Goal: Find specific page/section: Find specific page/section

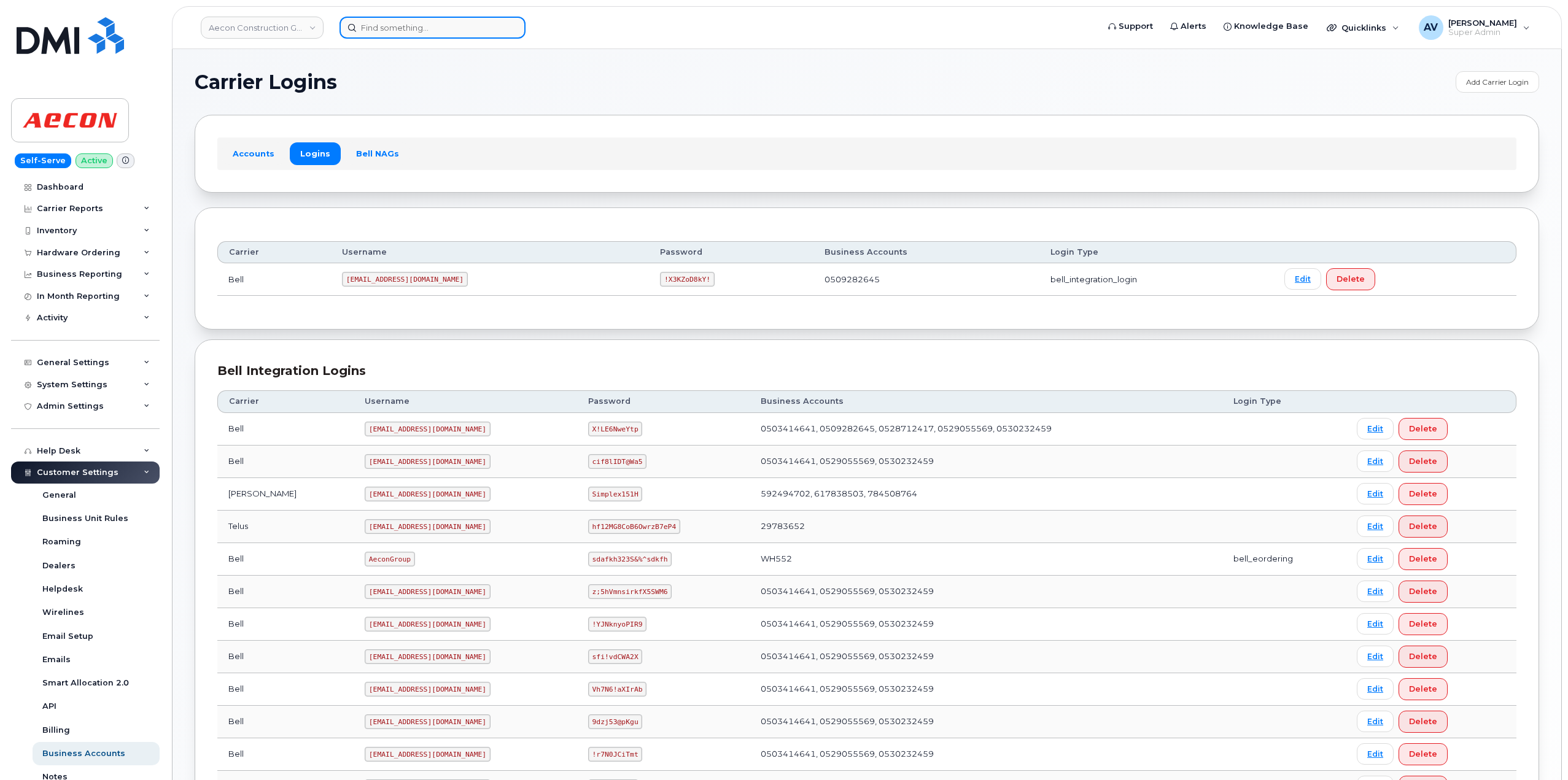
click at [419, 19] on input at bounding box center [432, 27] width 186 height 22
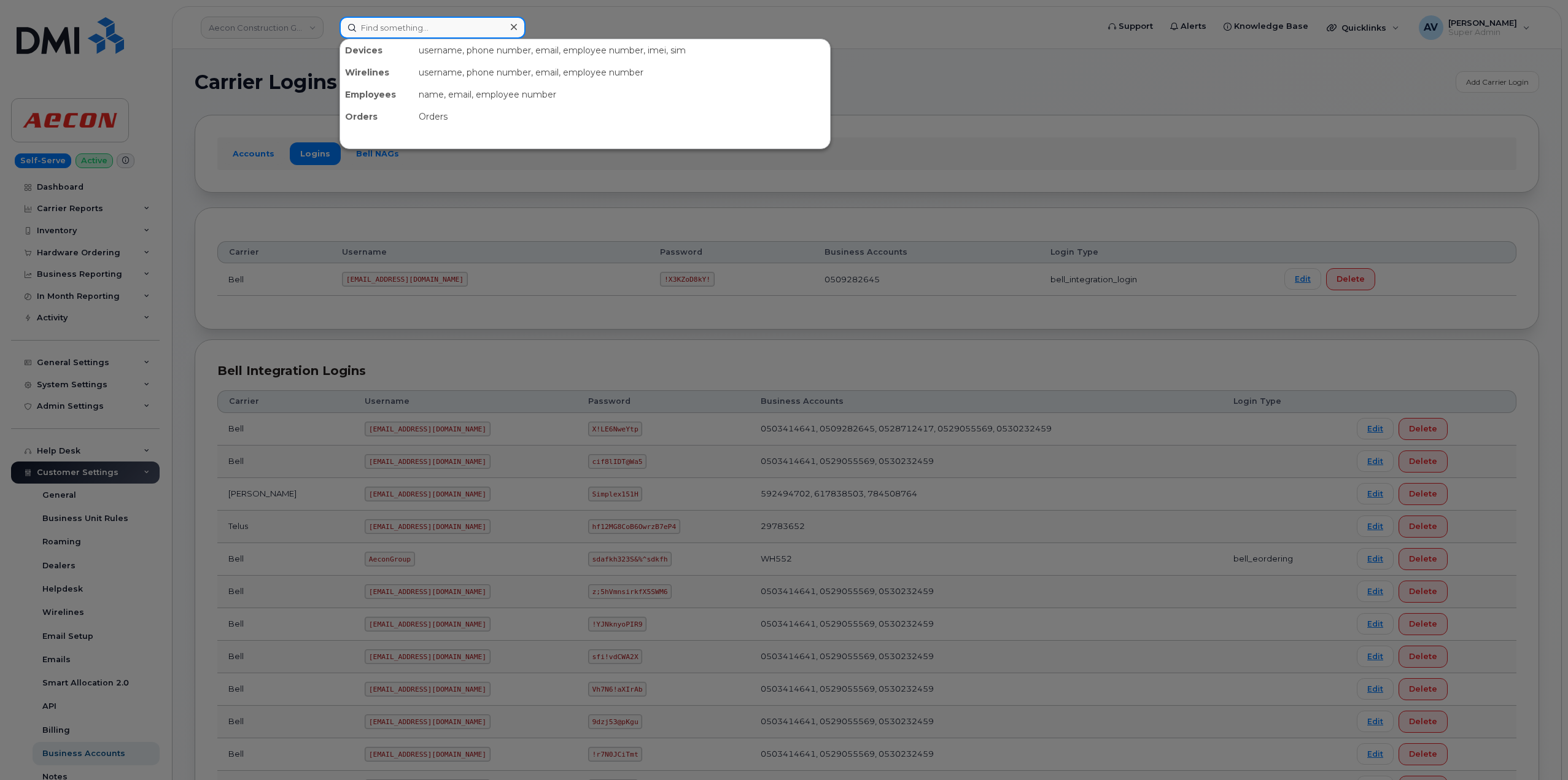
paste input "8642857942"
type input "8642857942"
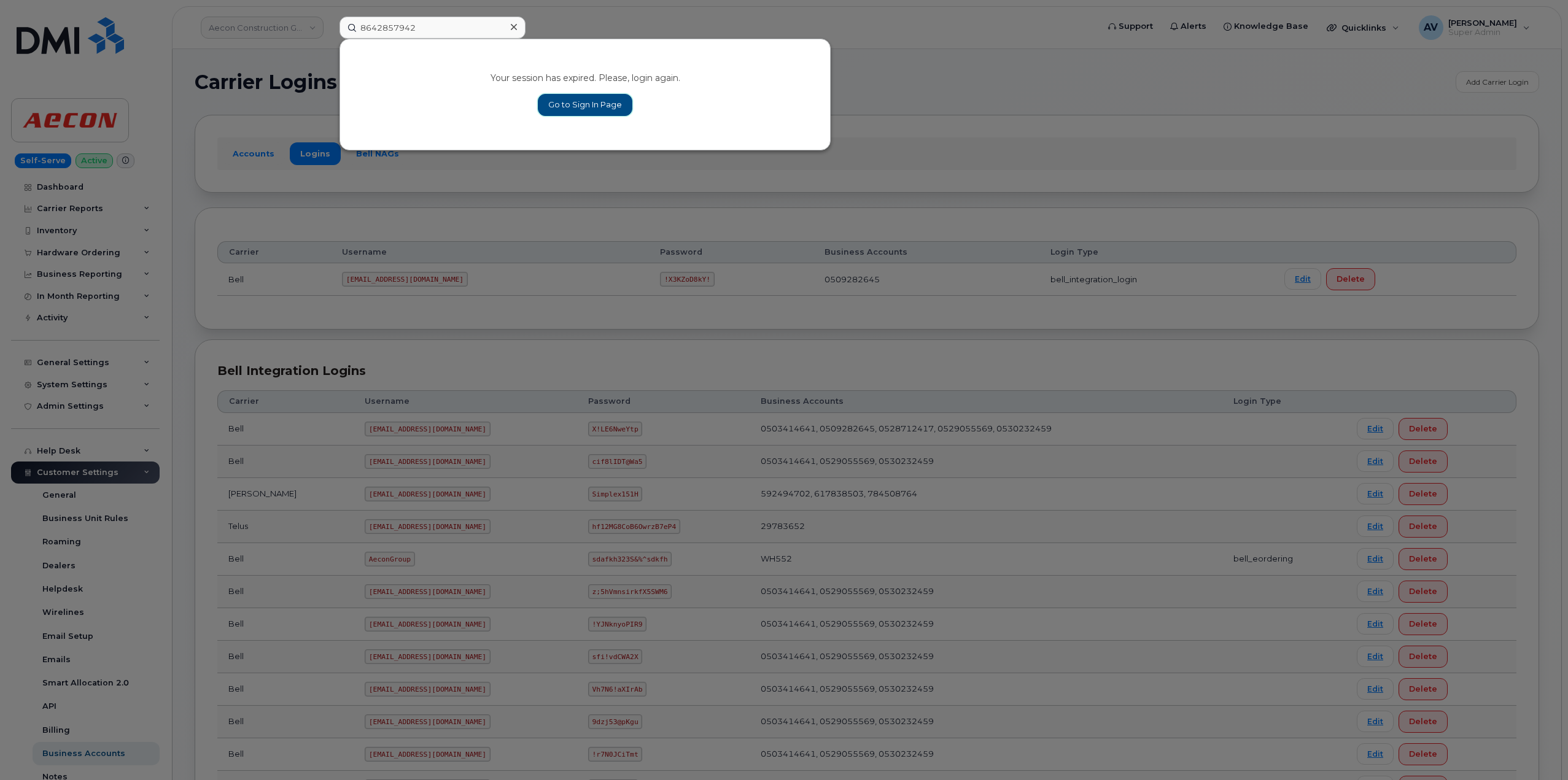
click at [575, 105] on link "Go to Sign In Page" at bounding box center [585, 105] width 94 height 22
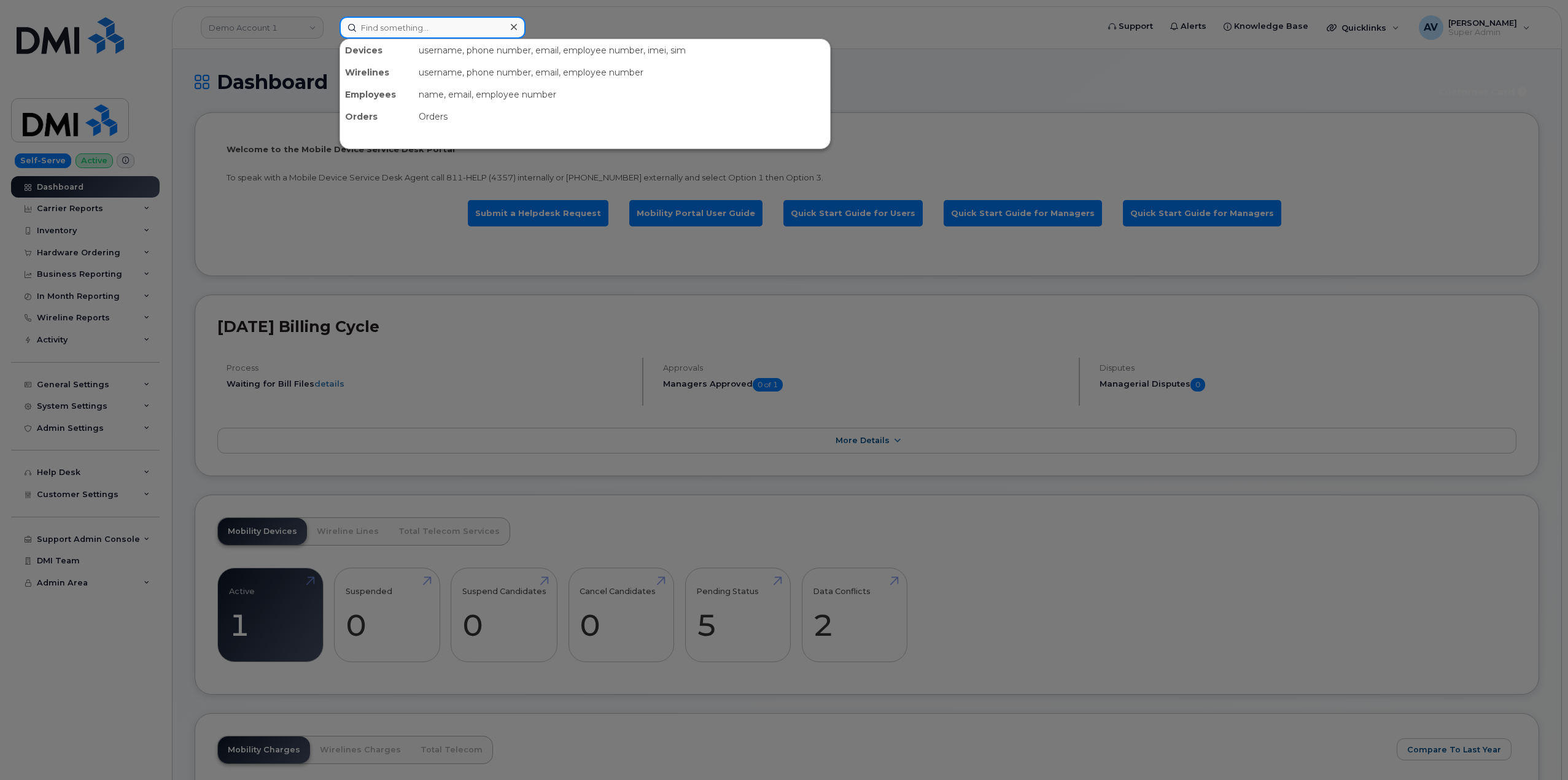
paste input "8642857942"
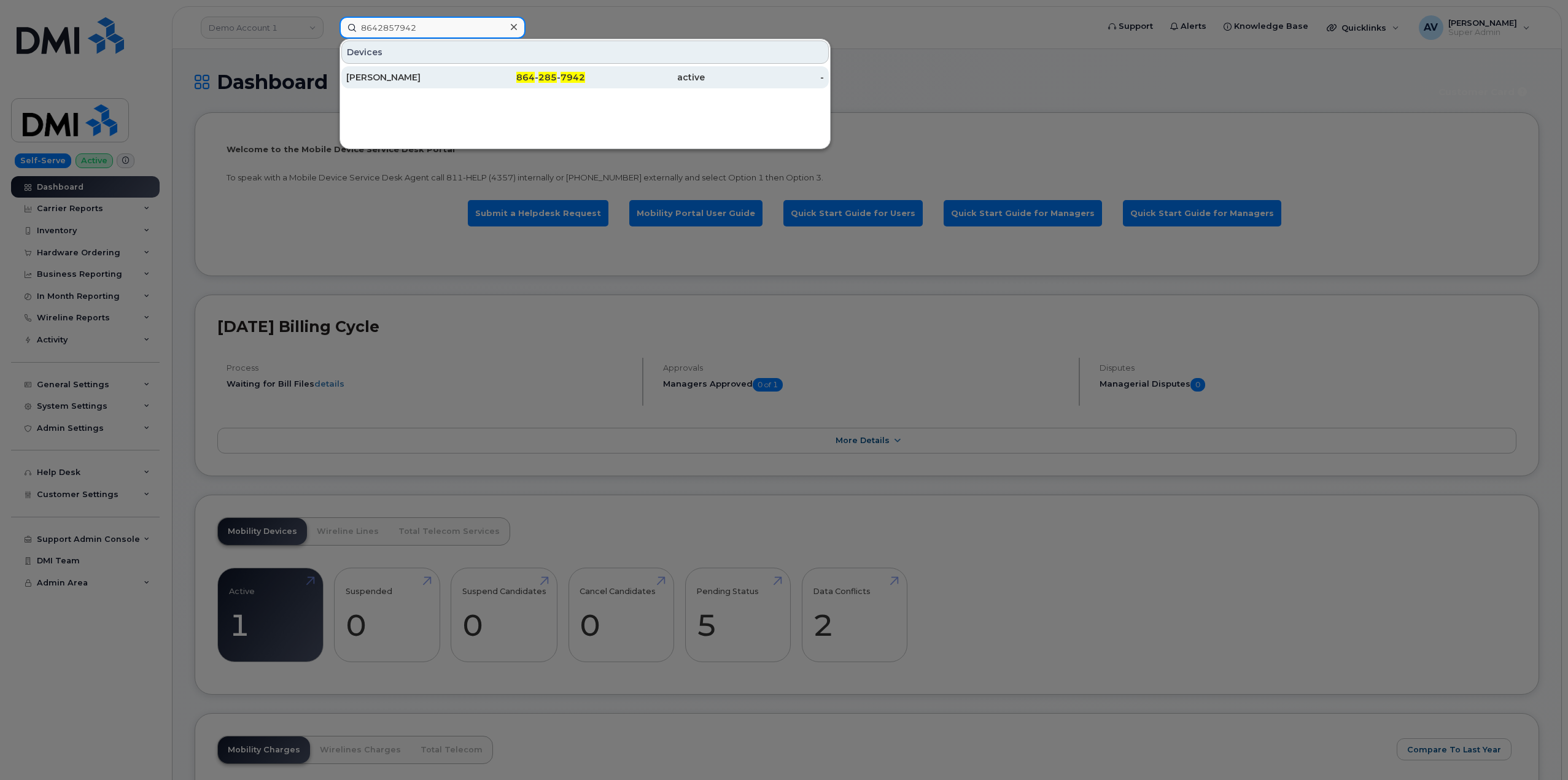
type input "8642857942"
click at [413, 77] on div "James Bobo" at bounding box center [406, 77] width 120 height 12
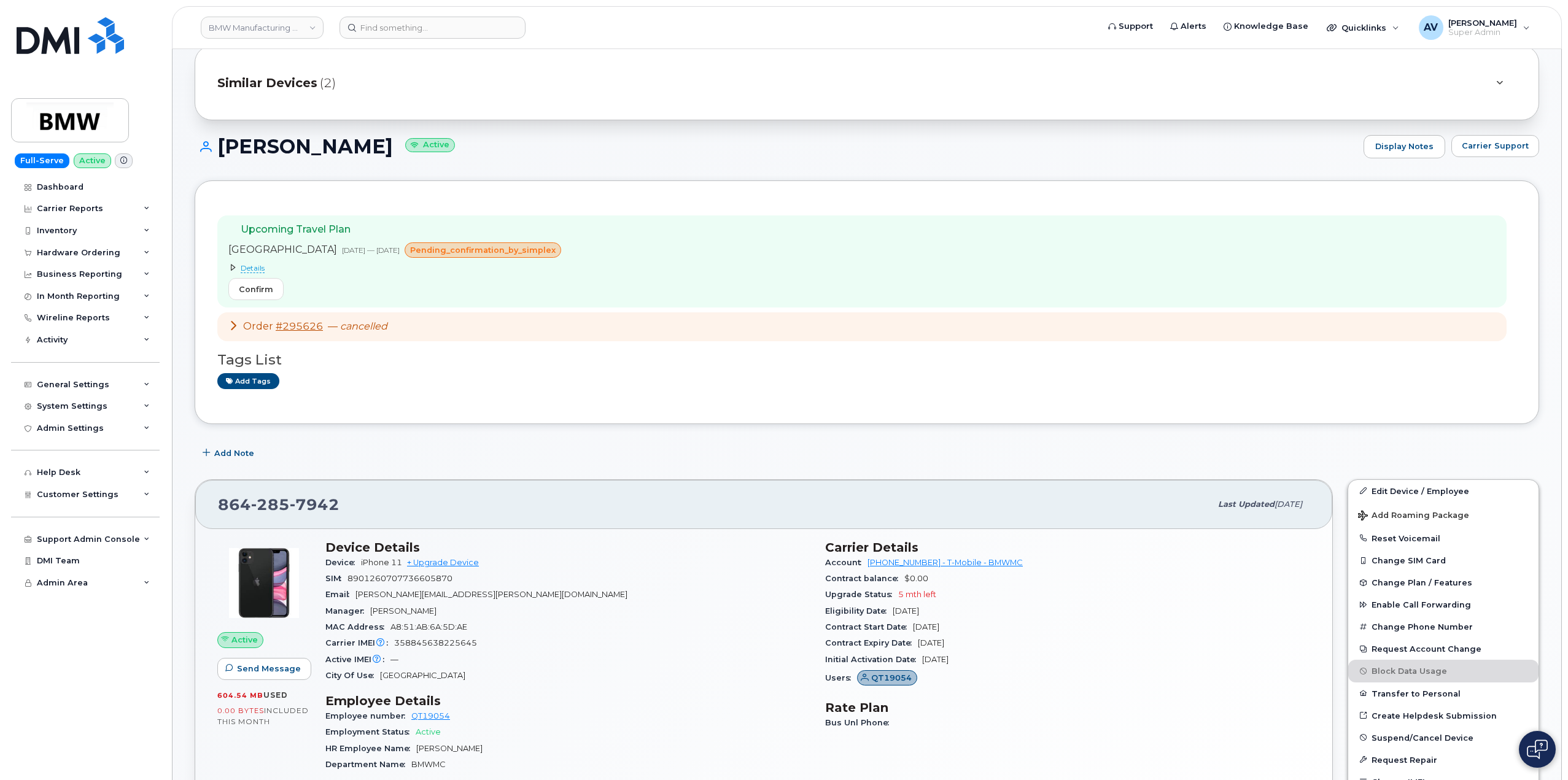
scroll to position [61, 0]
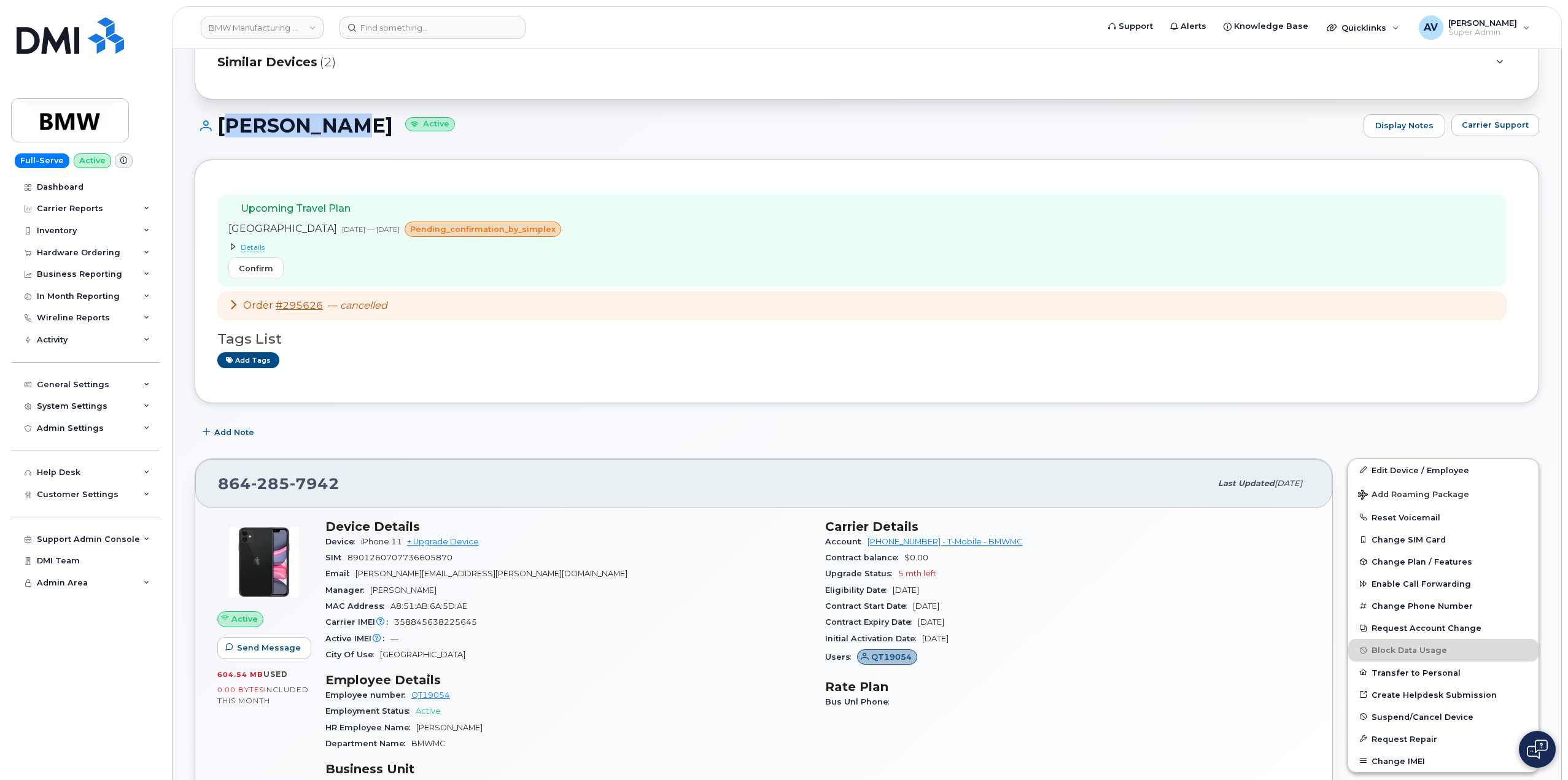
drag, startPoint x: 217, startPoint y: 118, endPoint x: 341, endPoint y: 127, distance: 124.3
click at [341, 127] on h1 "James Bobo Active" at bounding box center [775, 126] width 1162 height 22
copy h1 "James Bobo"
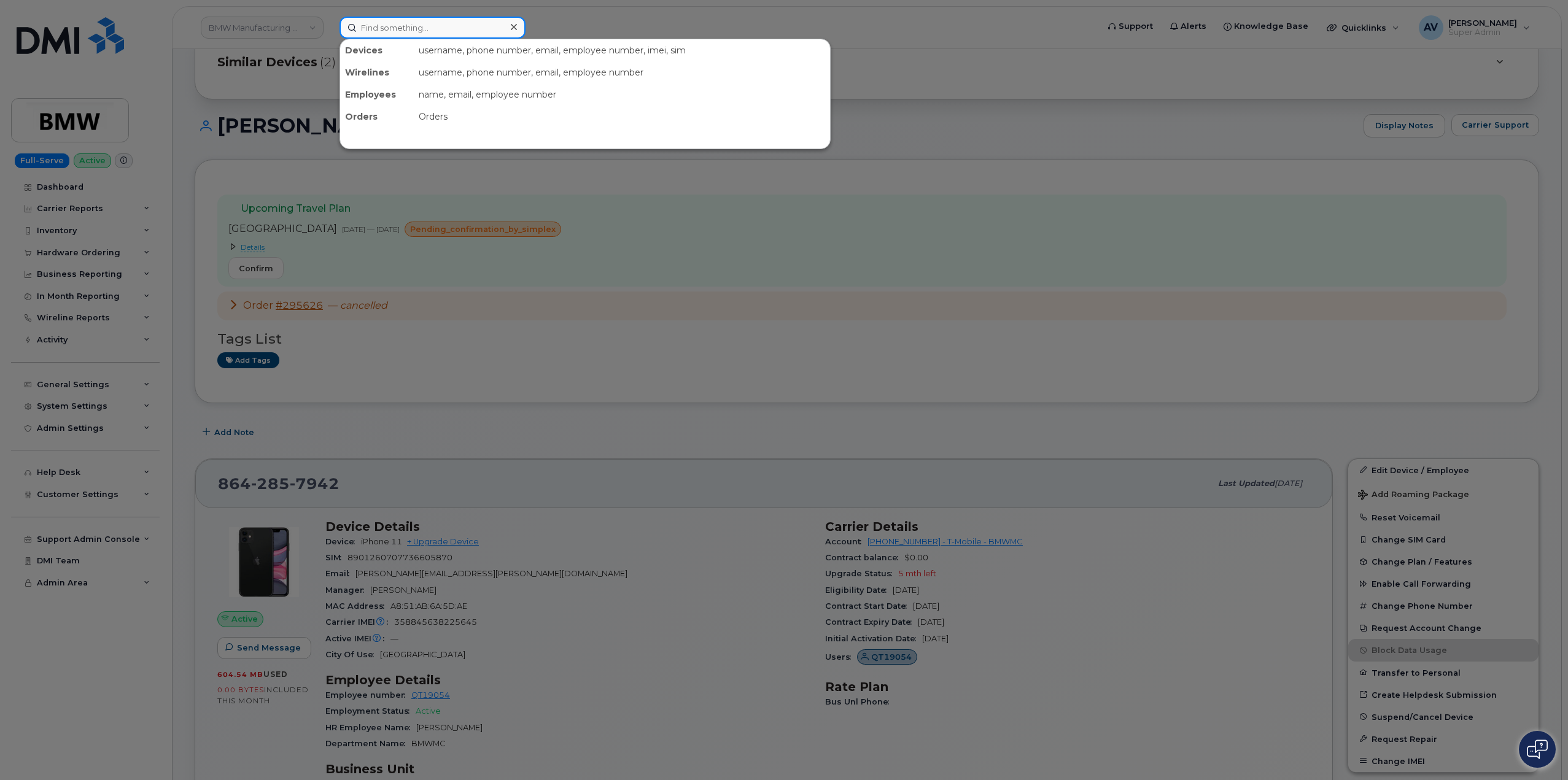
click at [427, 27] on input at bounding box center [432, 27] width 186 height 22
paste input "[PERSON_NAME]"
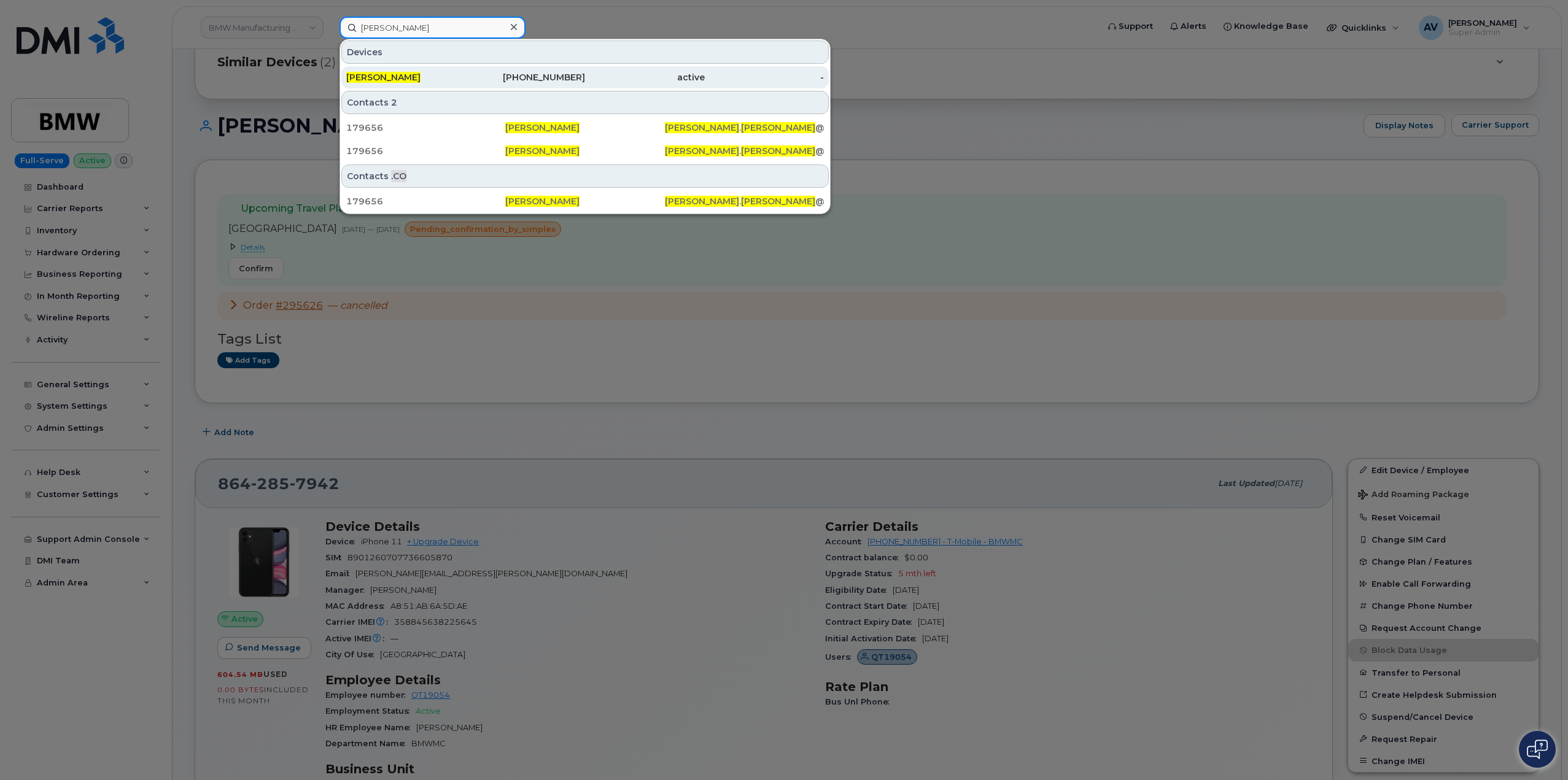
type input "[PERSON_NAME]"
click at [451, 76] on div "[PERSON_NAME]" at bounding box center [406, 77] width 120 height 12
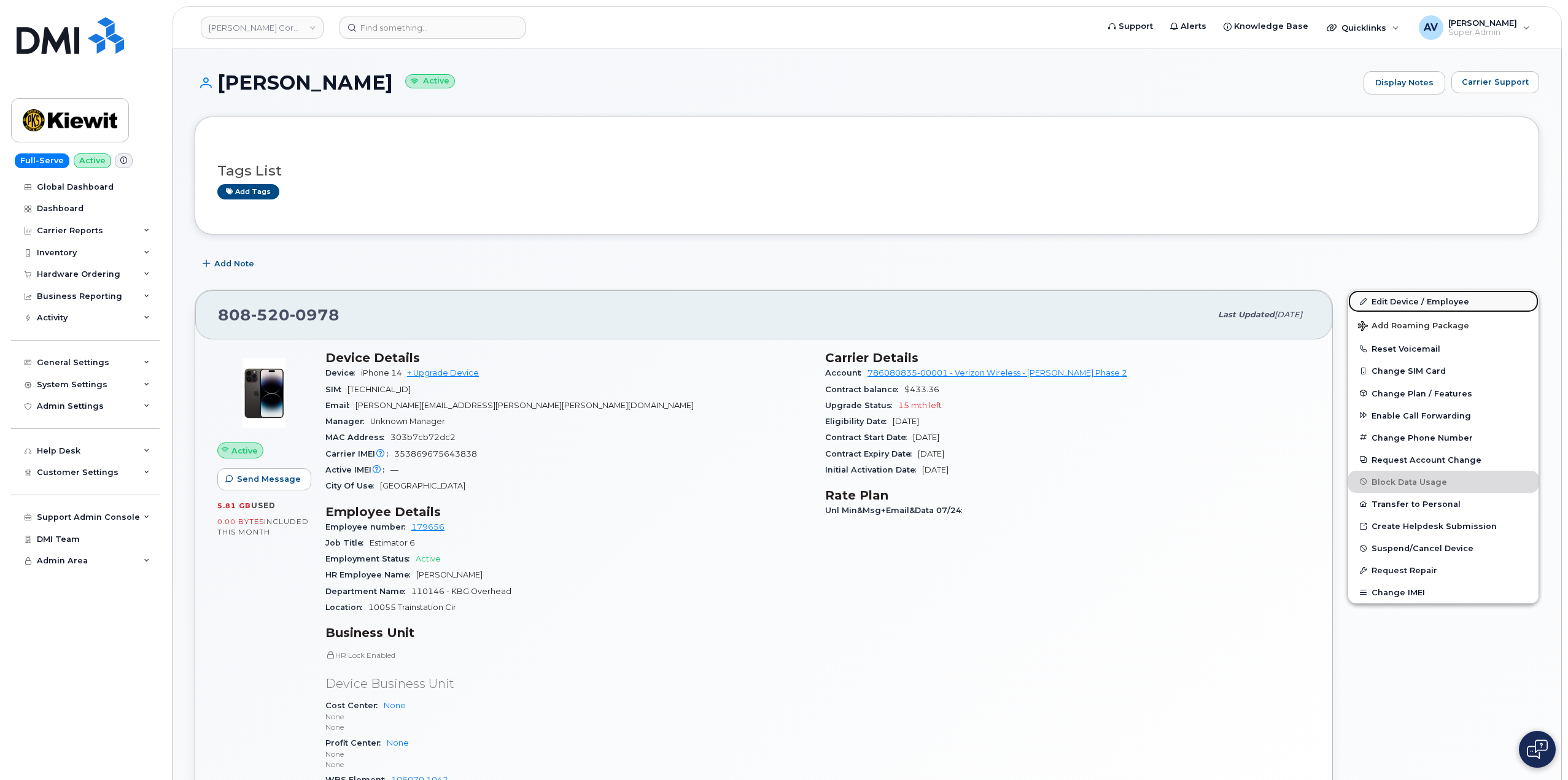
click at [1390, 308] on link "Edit Device / Employee" at bounding box center [1443, 301] width 190 height 22
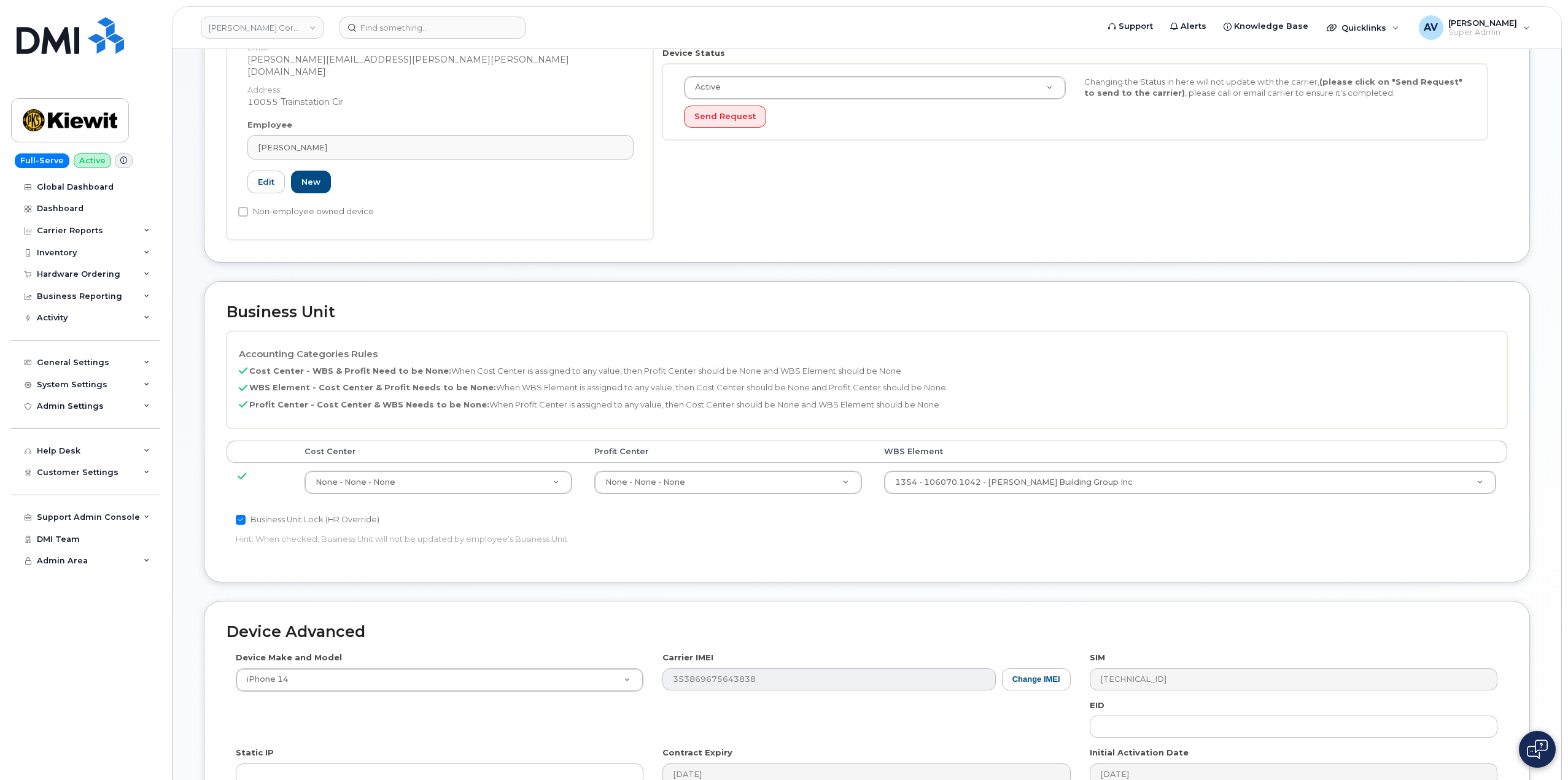
scroll to position [307, 0]
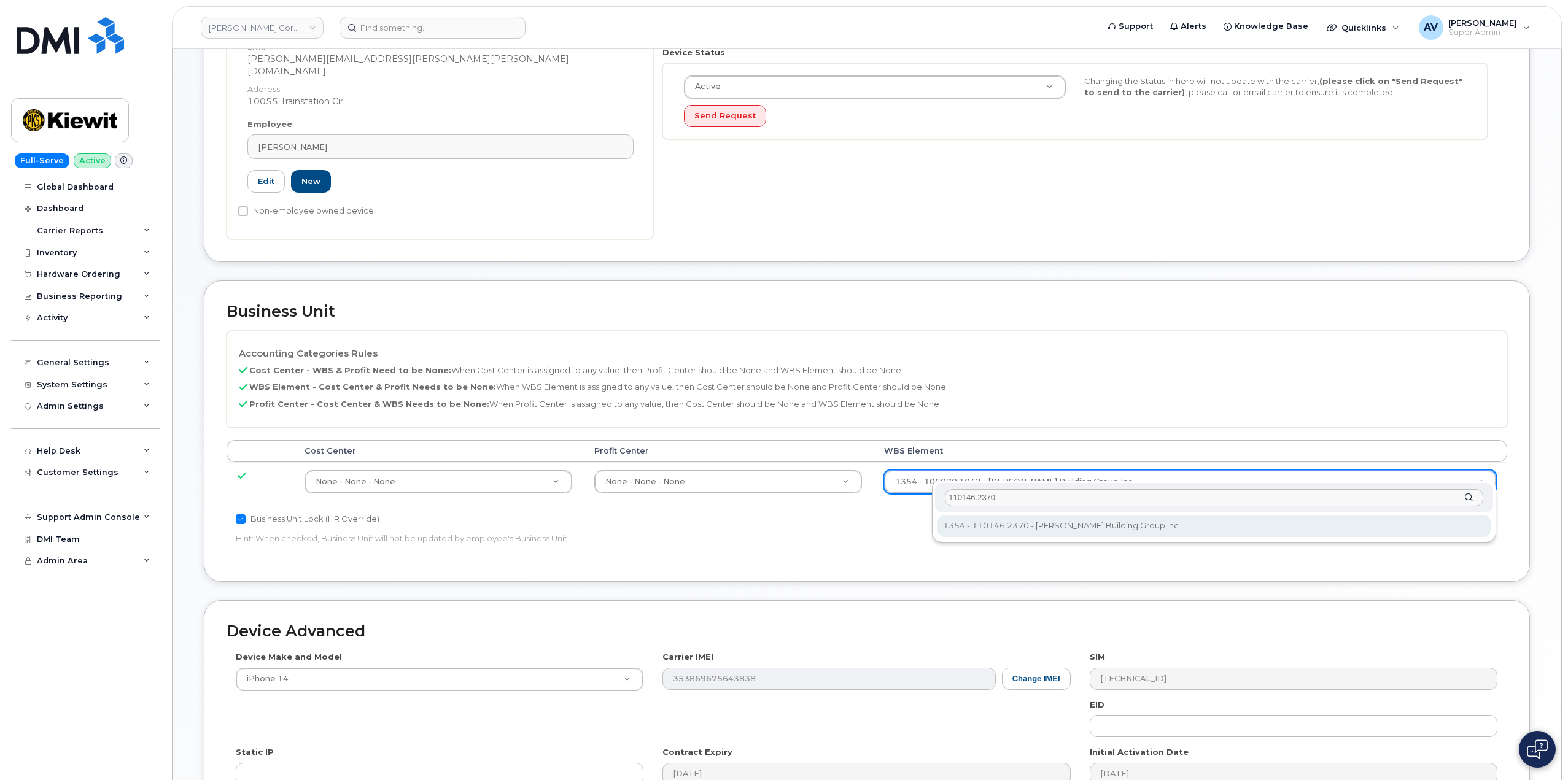
type input "110146.2370"
type input "33808042"
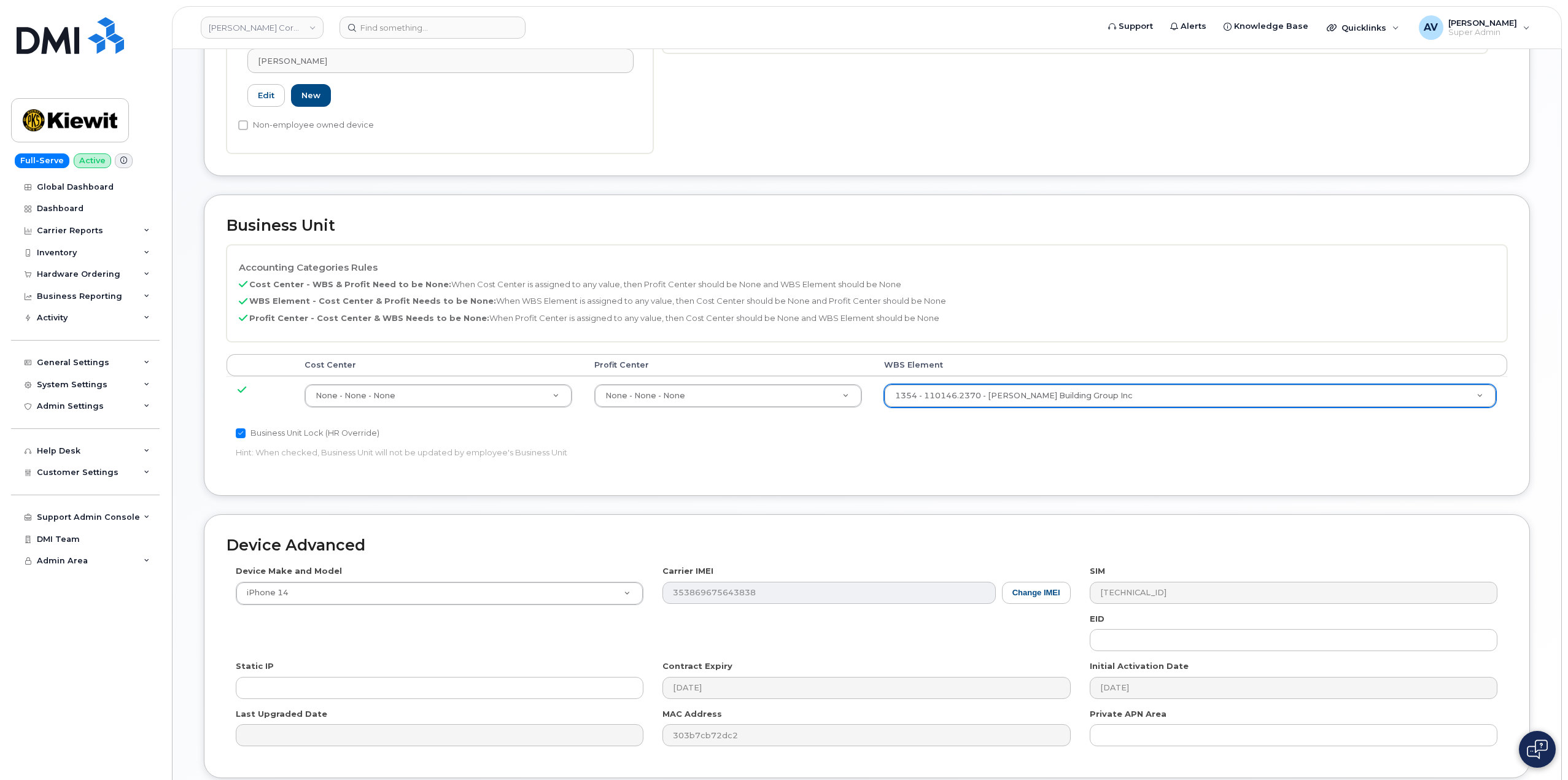
scroll to position [481, 0]
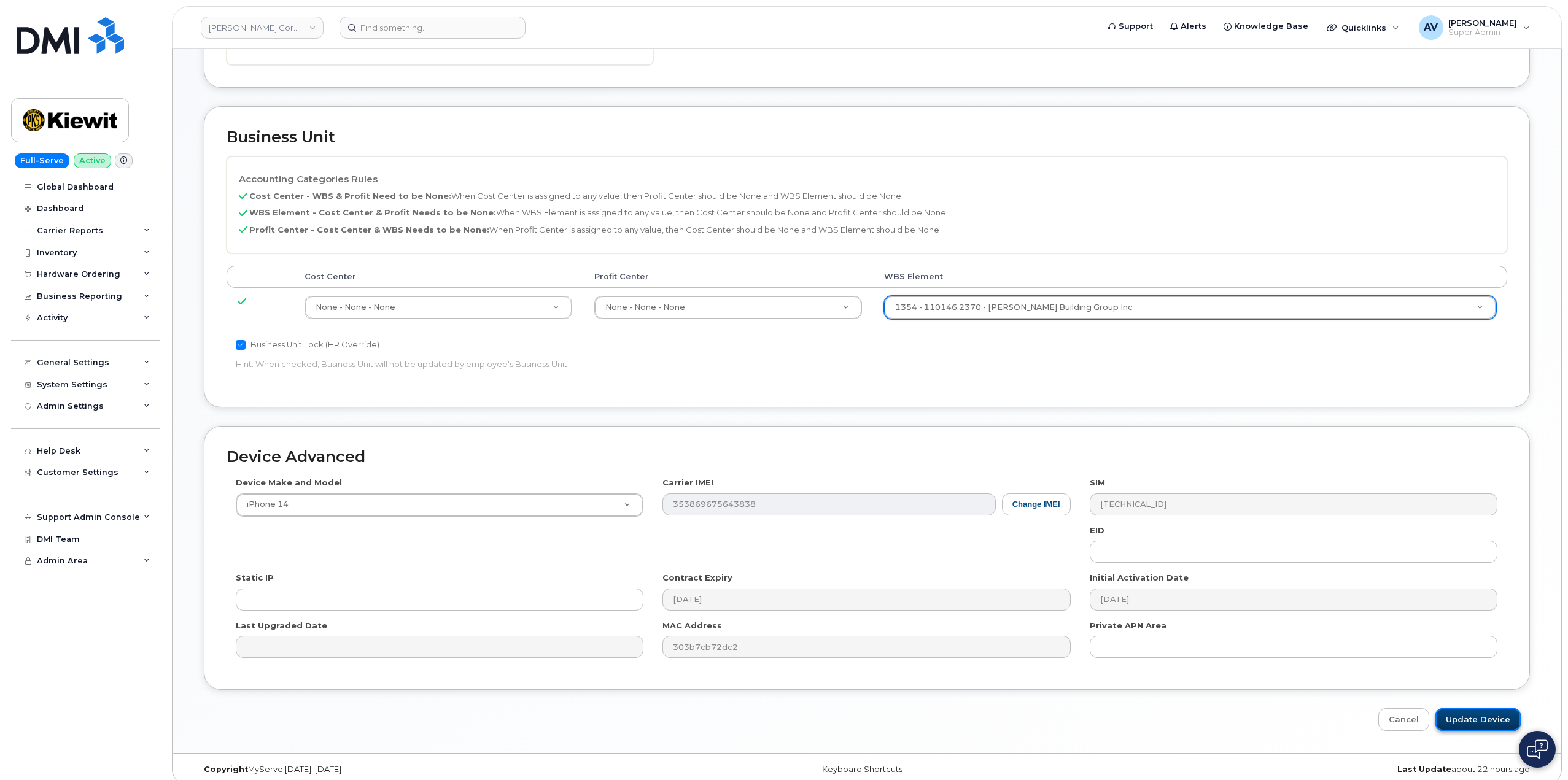
click at [1484, 708] on input "Update Device" at bounding box center [1478, 719] width 85 height 23
type input "Saving..."
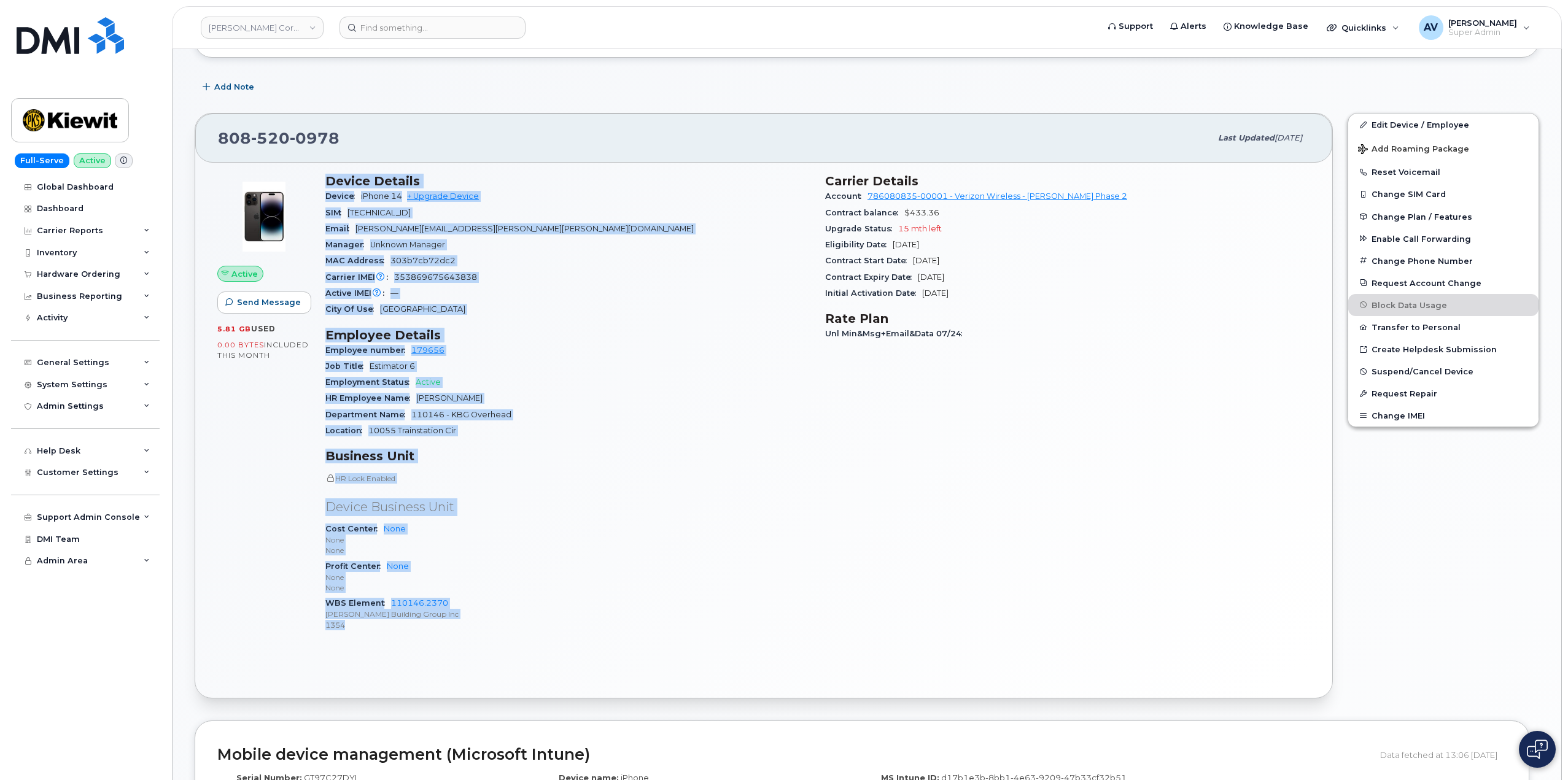
scroll to position [184, 0]
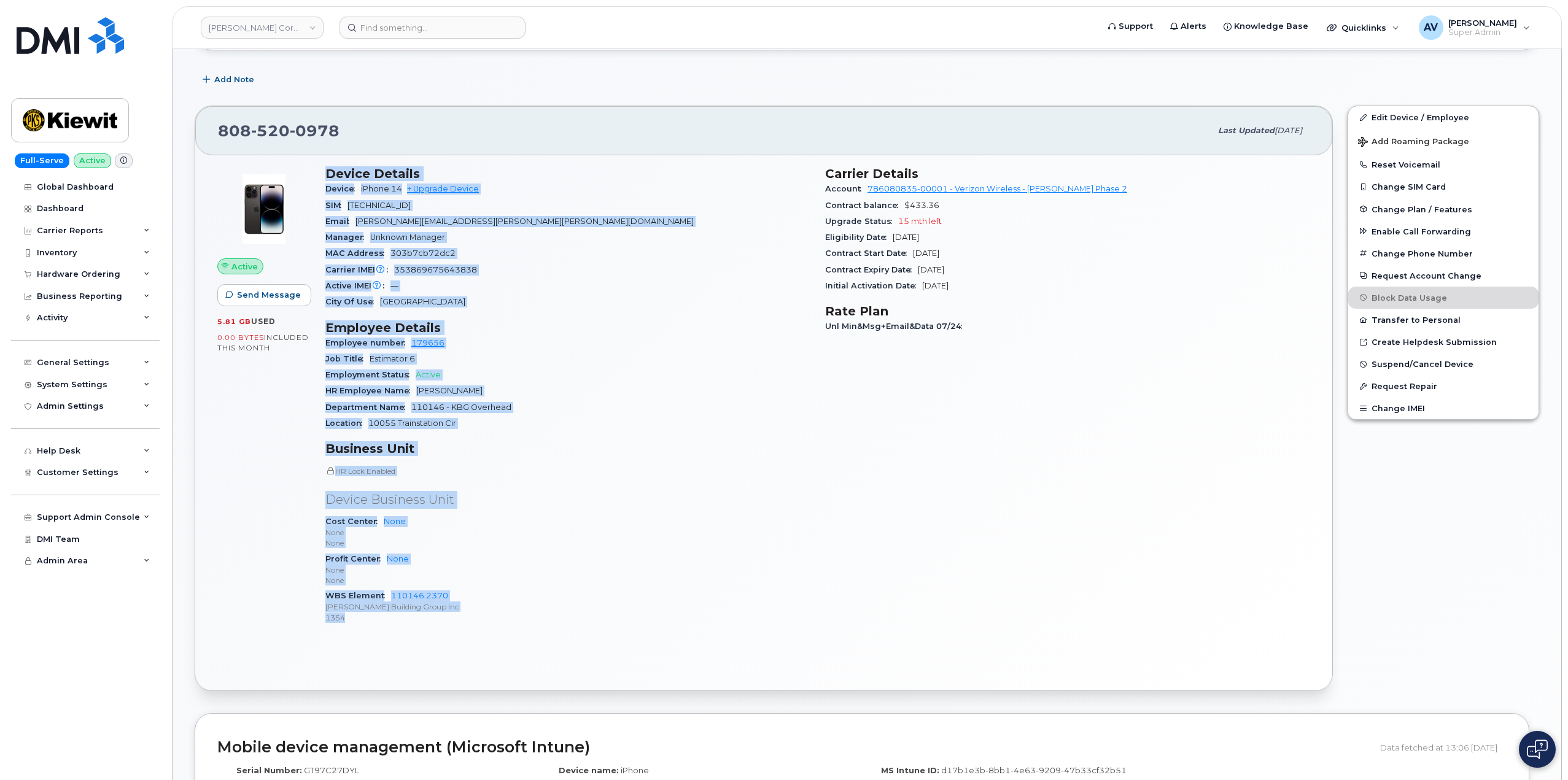
drag, startPoint x: 324, startPoint y: 358, endPoint x: 569, endPoint y: 618, distance: 357.2
click at [569, 618] on div "Device Details Device iPhone 14 + Upgrade Device SIM [TECHNICAL_ID] Email [PERS…" at bounding box center [568, 400] width 500 height 483
copy div "Device Details Device iPhone 14 + Upgrade Device SIM [TECHNICAL_ID] Email [PERS…"
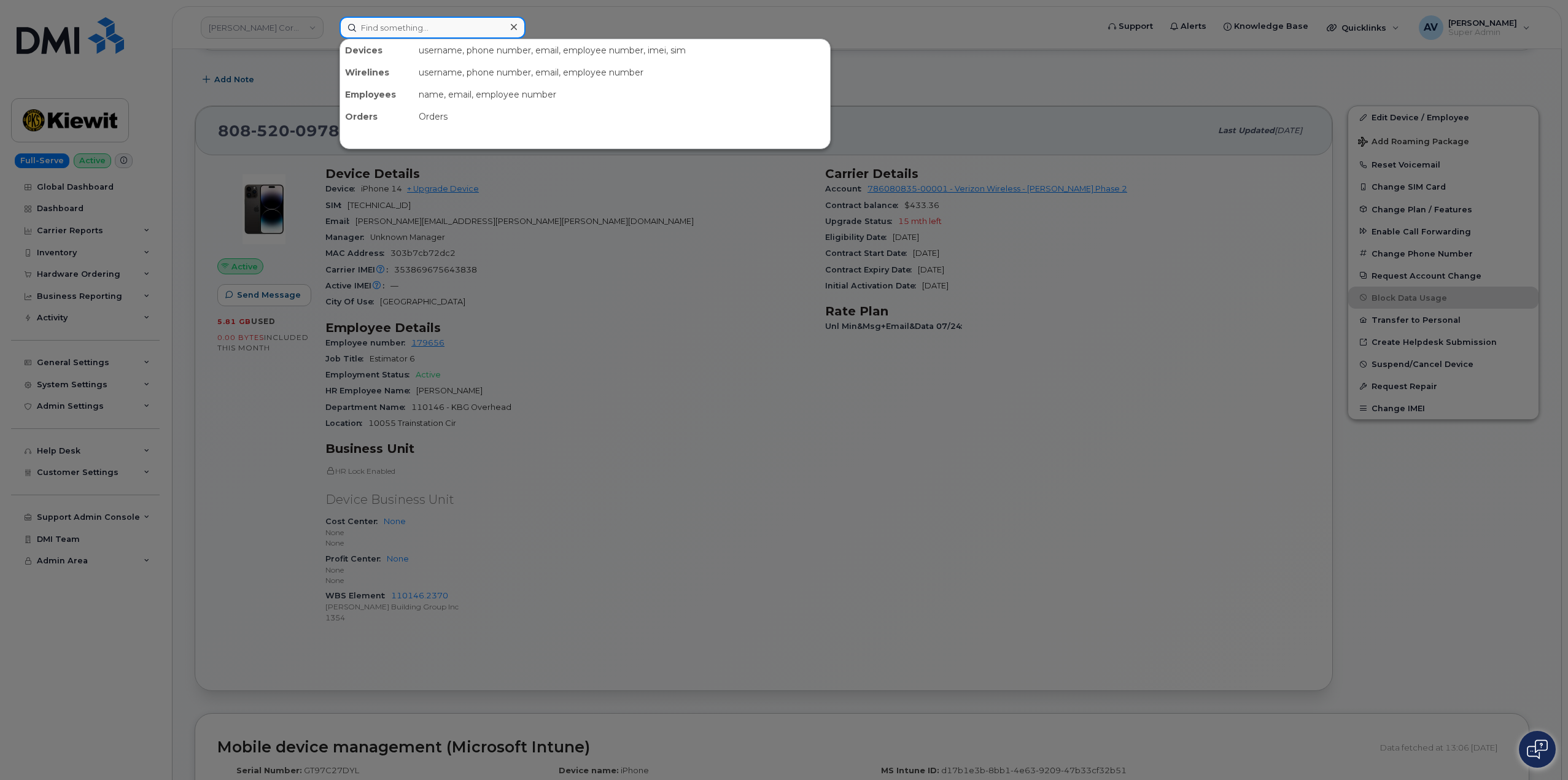
click at [409, 28] on input at bounding box center [432, 27] width 186 height 22
paste input "RussellB Jones"
drag, startPoint x: 447, startPoint y: 24, endPoint x: 314, endPoint y: 11, distance: 133.6
click at [330, 17] on div "RussellB Jones No results" at bounding box center [714, 27] width 770 height 22
paste input "7802318659"
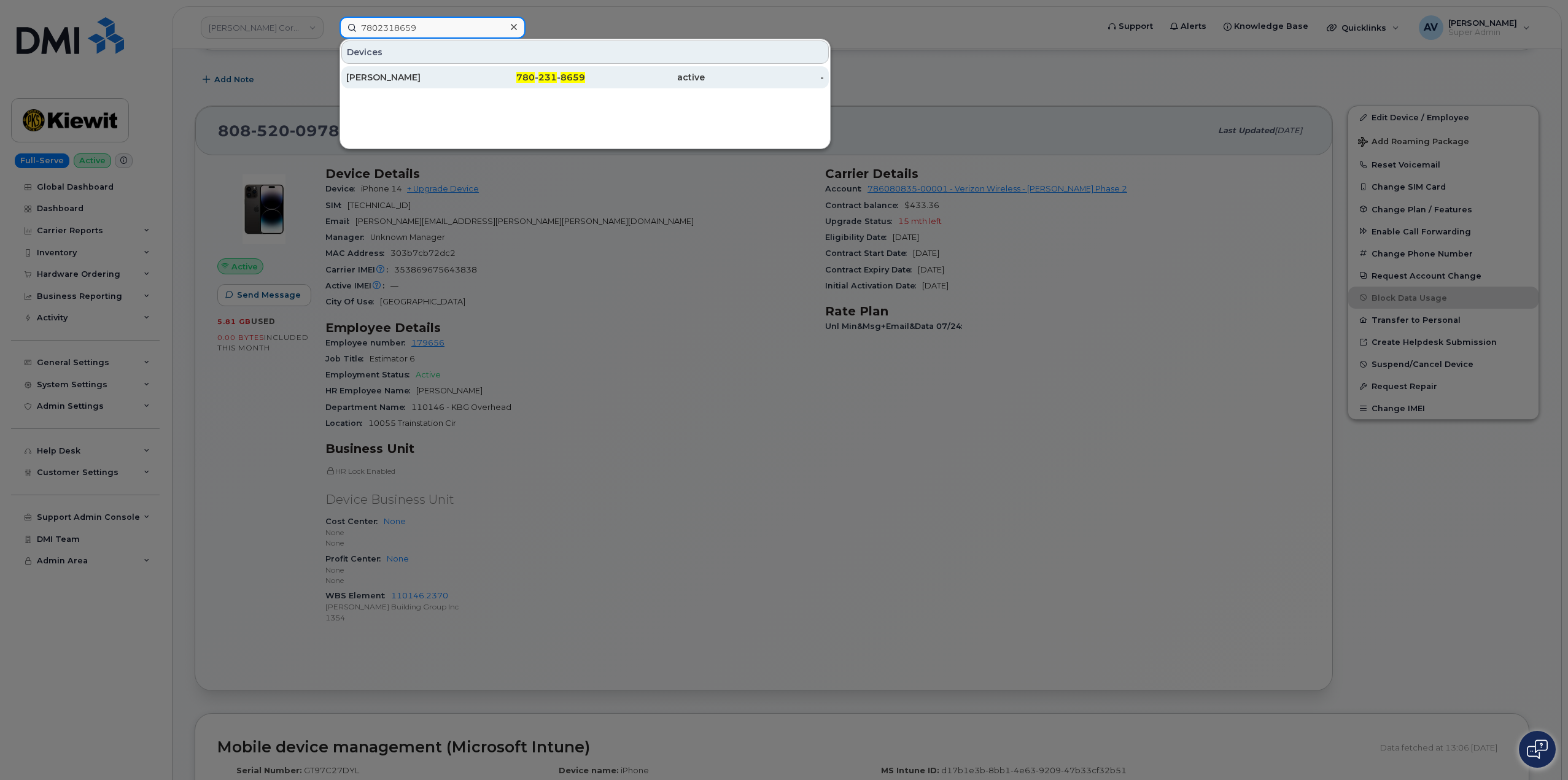
type input "7802318659"
click at [486, 78] on div "780 - 231 - 8659" at bounding box center [526, 77] width 120 height 12
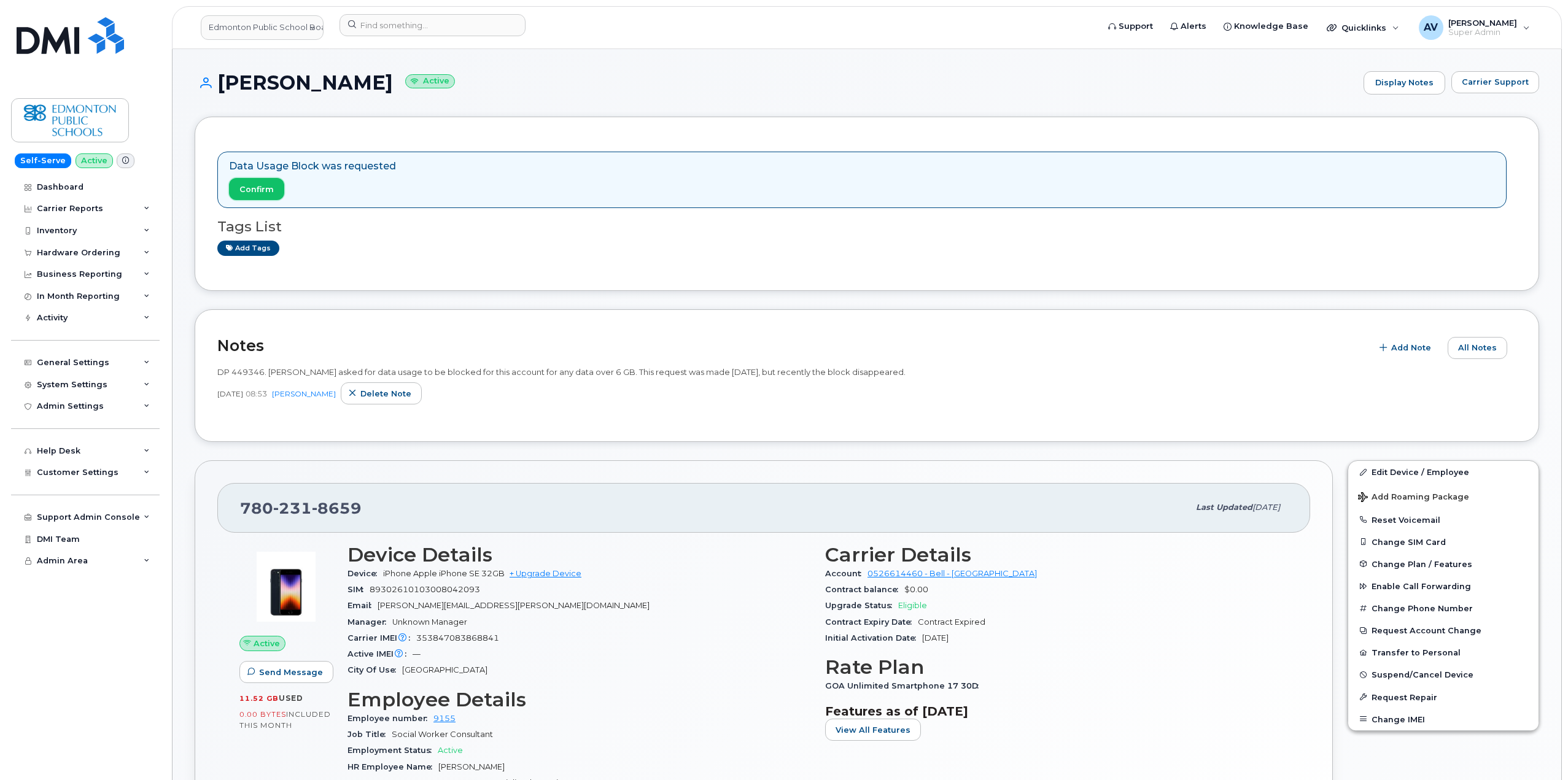
click at [262, 189] on span "Confirm" at bounding box center [256, 189] width 34 height 11
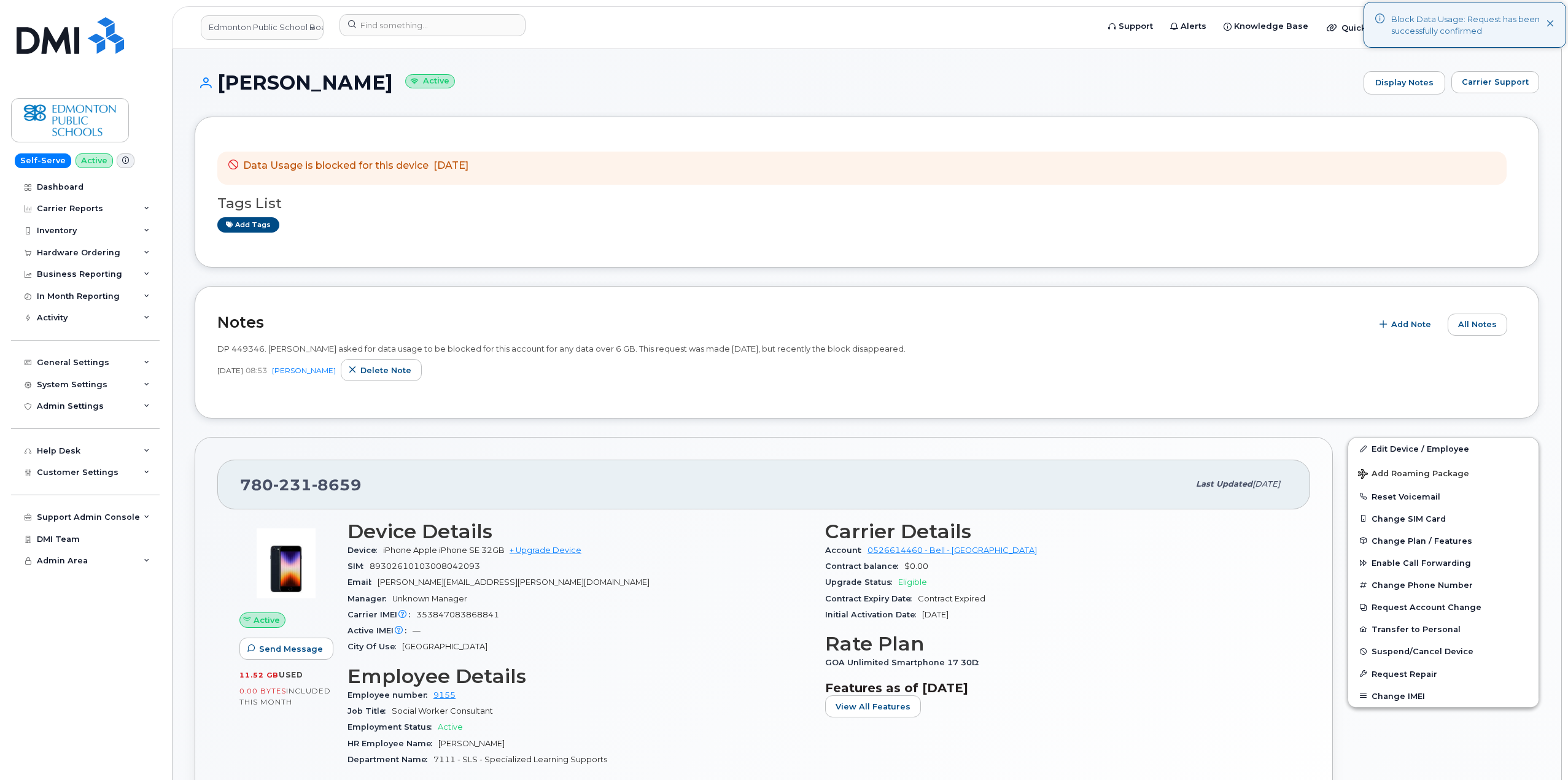
drag, startPoint x: 216, startPoint y: 82, endPoint x: 517, endPoint y: 163, distance: 311.7
copy div "Kate Herbert Active Display Notes Carrier Support Data Usage is blocked for thi…"
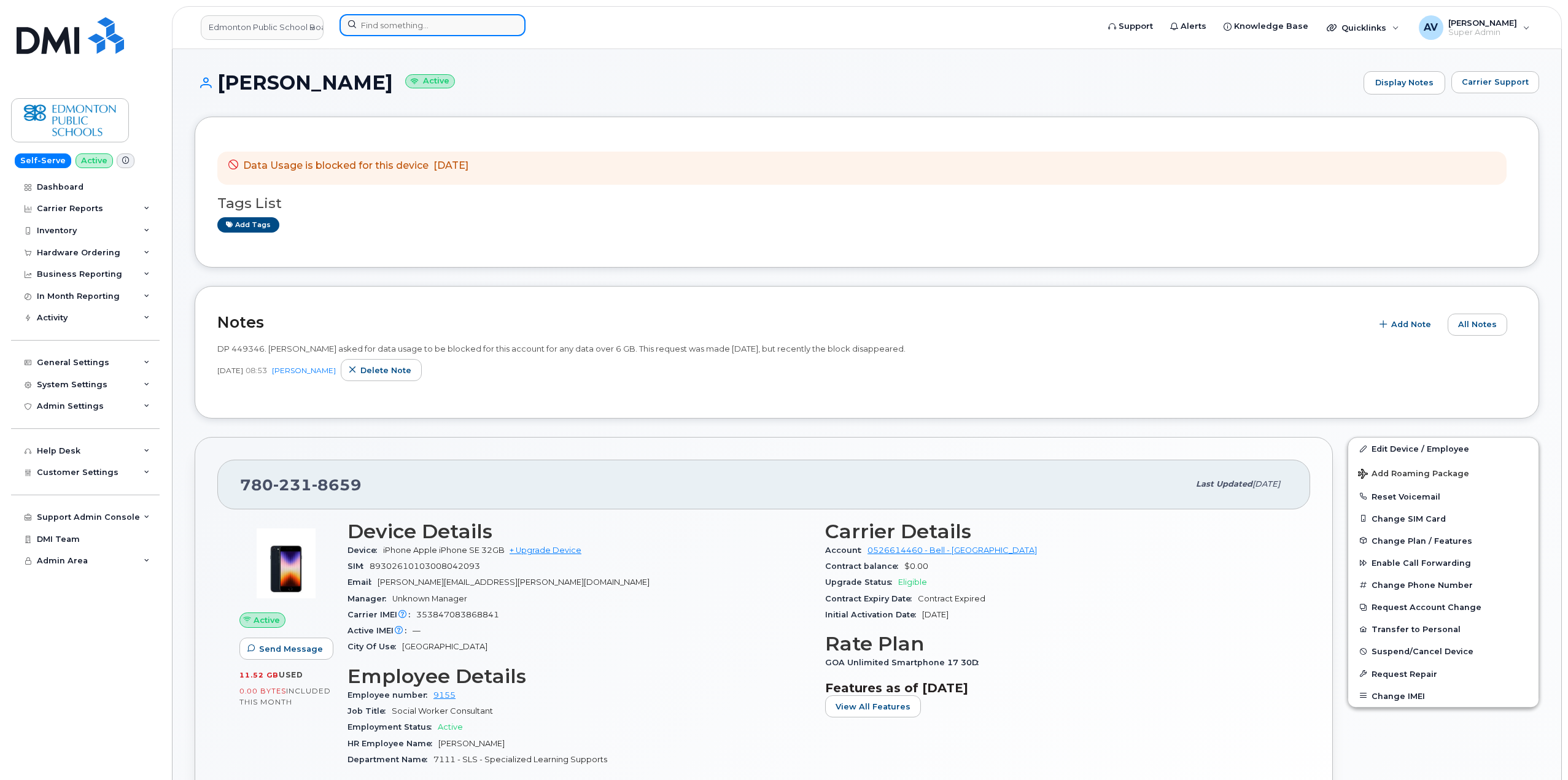
click at [460, 23] on input at bounding box center [432, 25] width 186 height 22
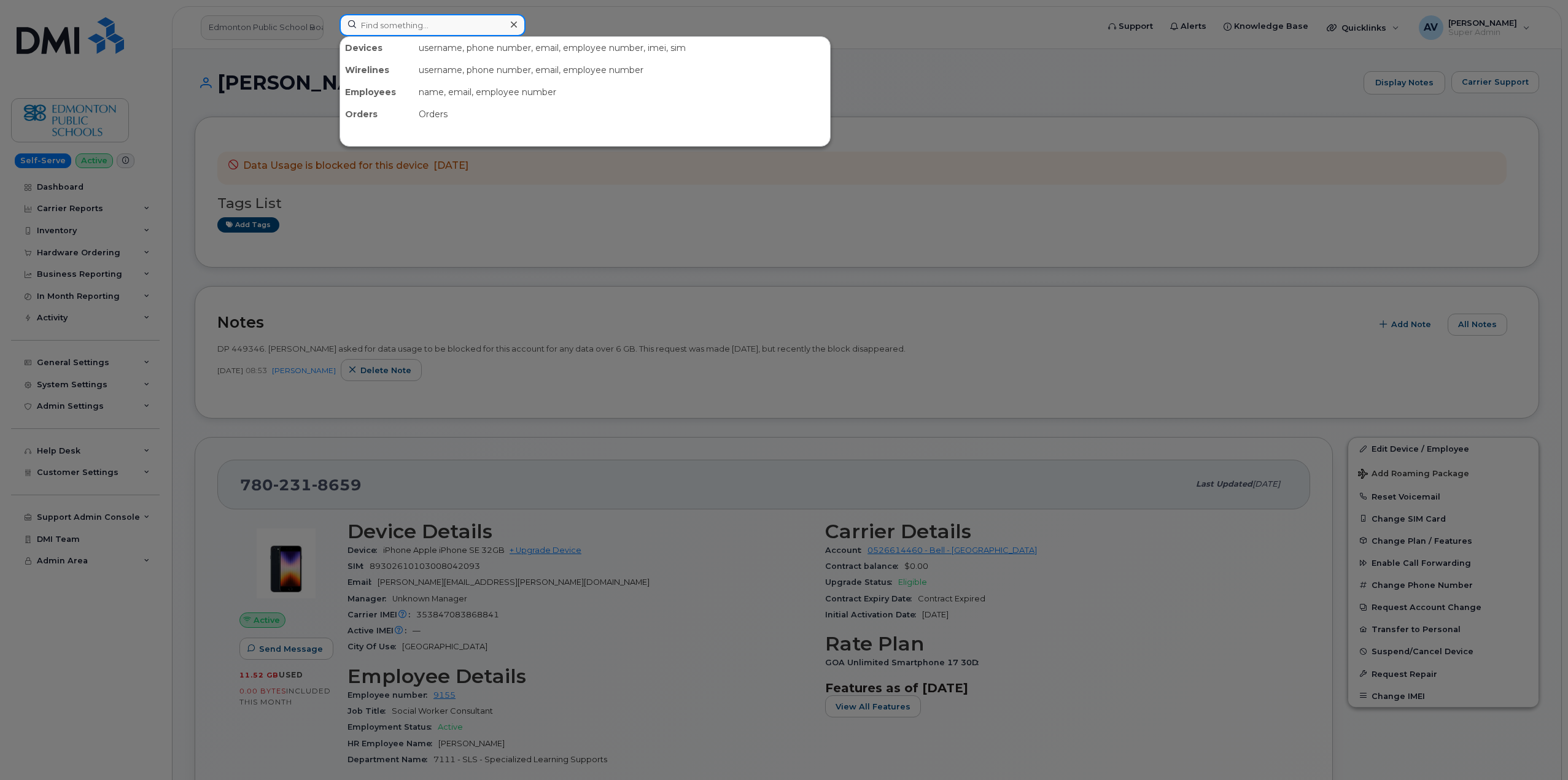
paste input "3303235948"
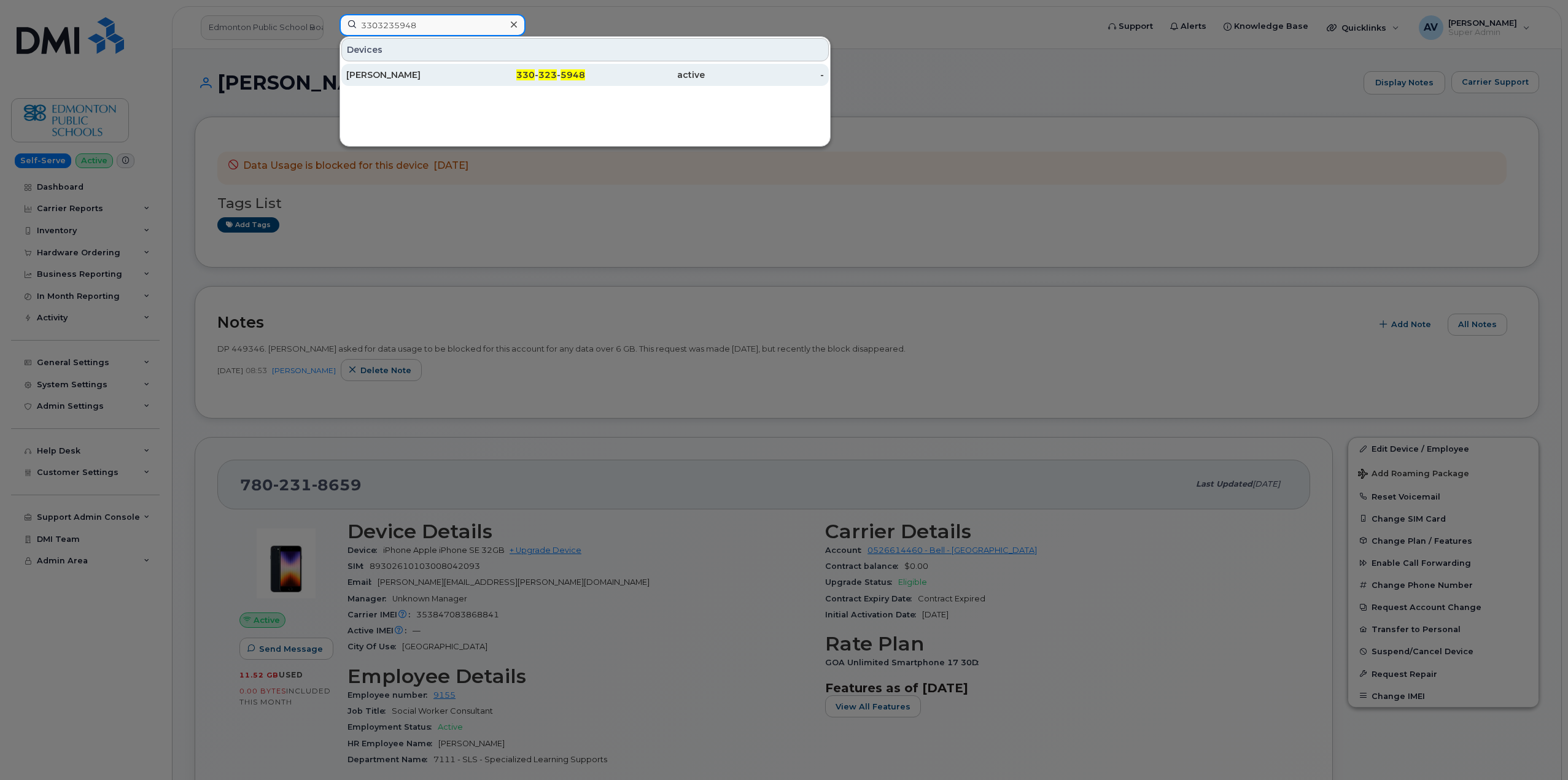
type input "3303235948"
click at [448, 76] on div "MIKE SINGLETON" at bounding box center [406, 75] width 120 height 12
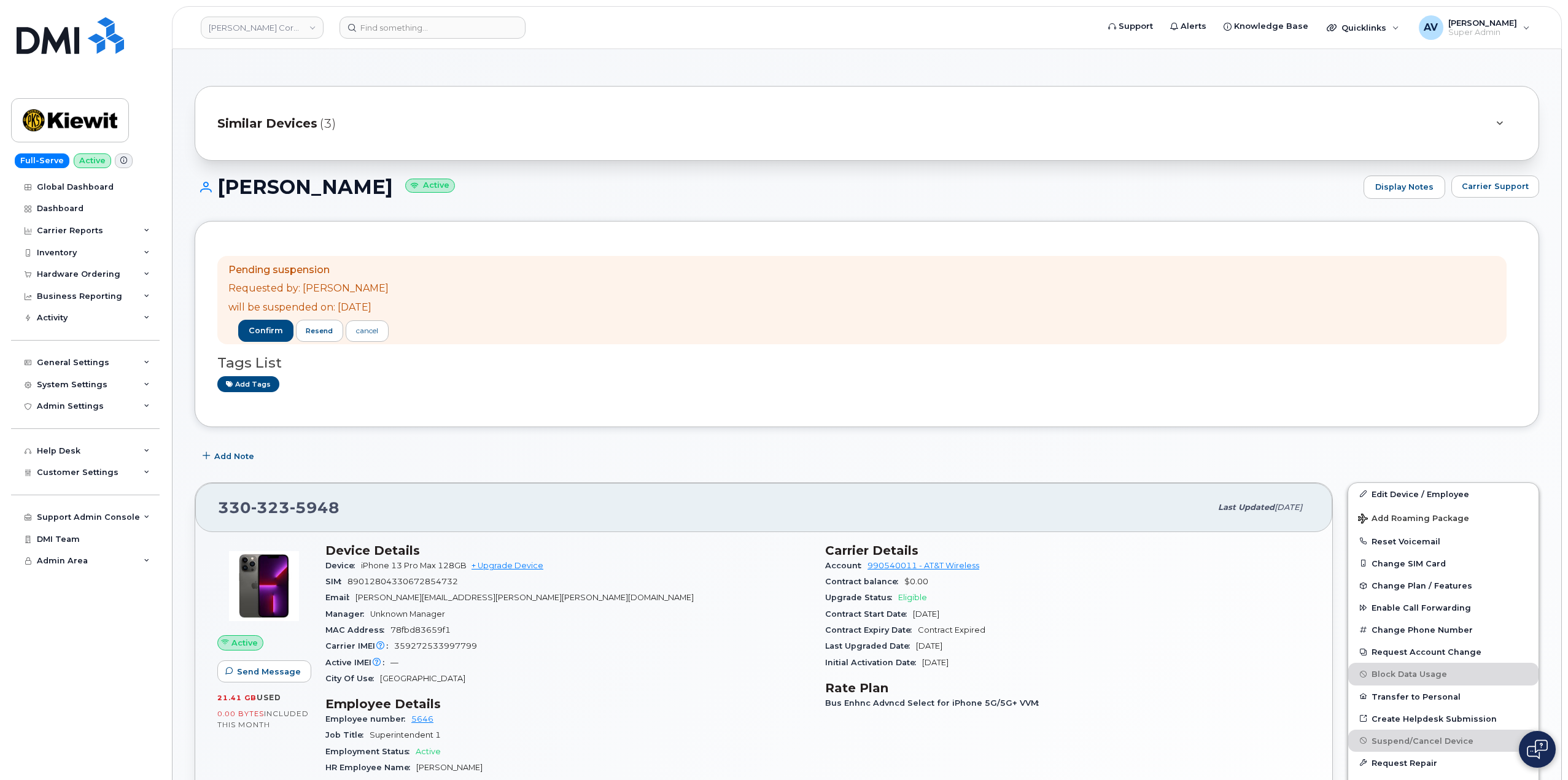
drag, startPoint x: 223, startPoint y: 192, endPoint x: 389, endPoint y: 196, distance: 166.0
click at [389, 196] on h1 "[PERSON_NAME] Active" at bounding box center [775, 187] width 1162 height 22
copy h1 "MIKE SINGLETON"
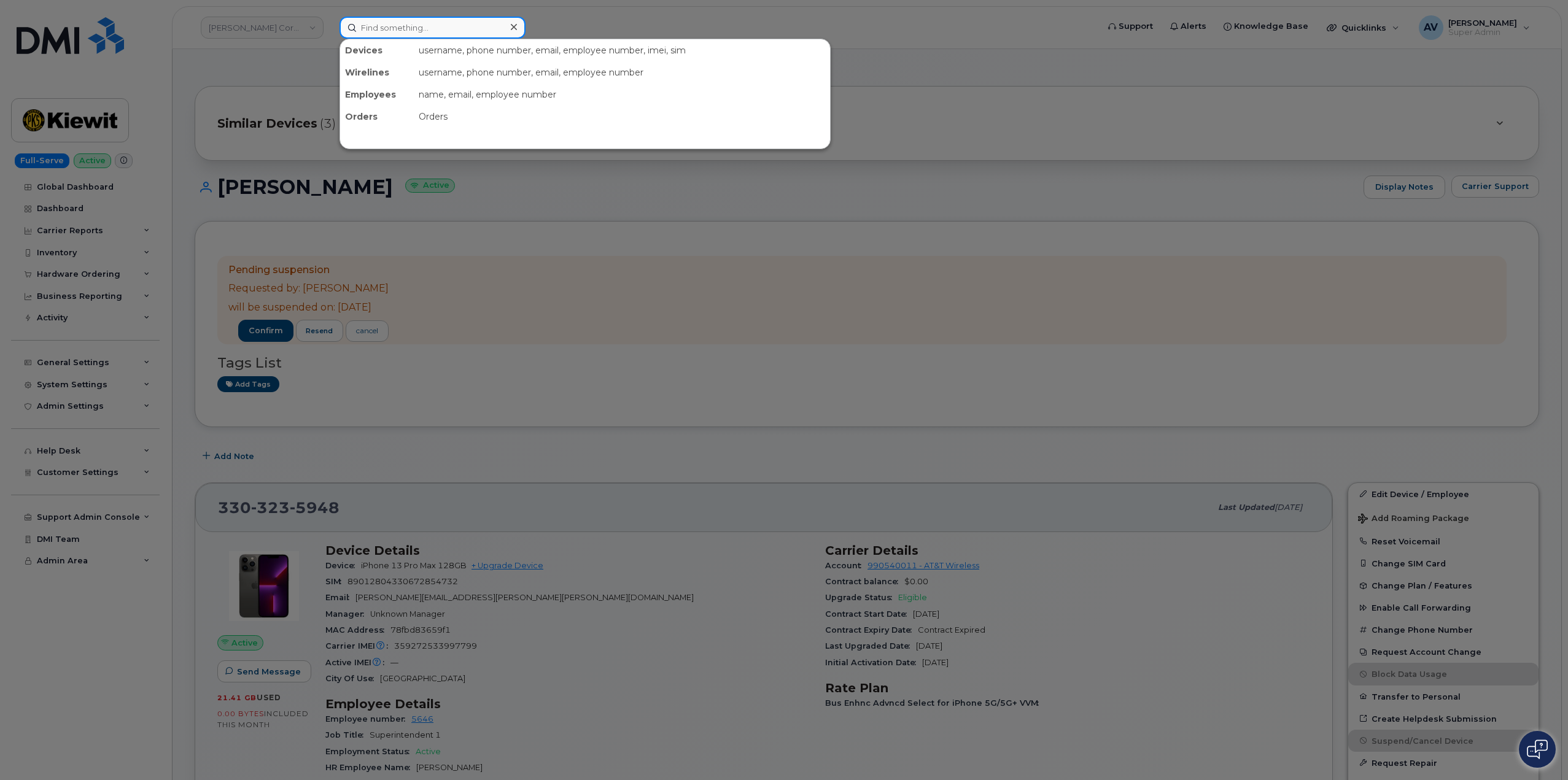
click at [464, 25] on input at bounding box center [432, 27] width 186 height 22
paste input "9738864751"
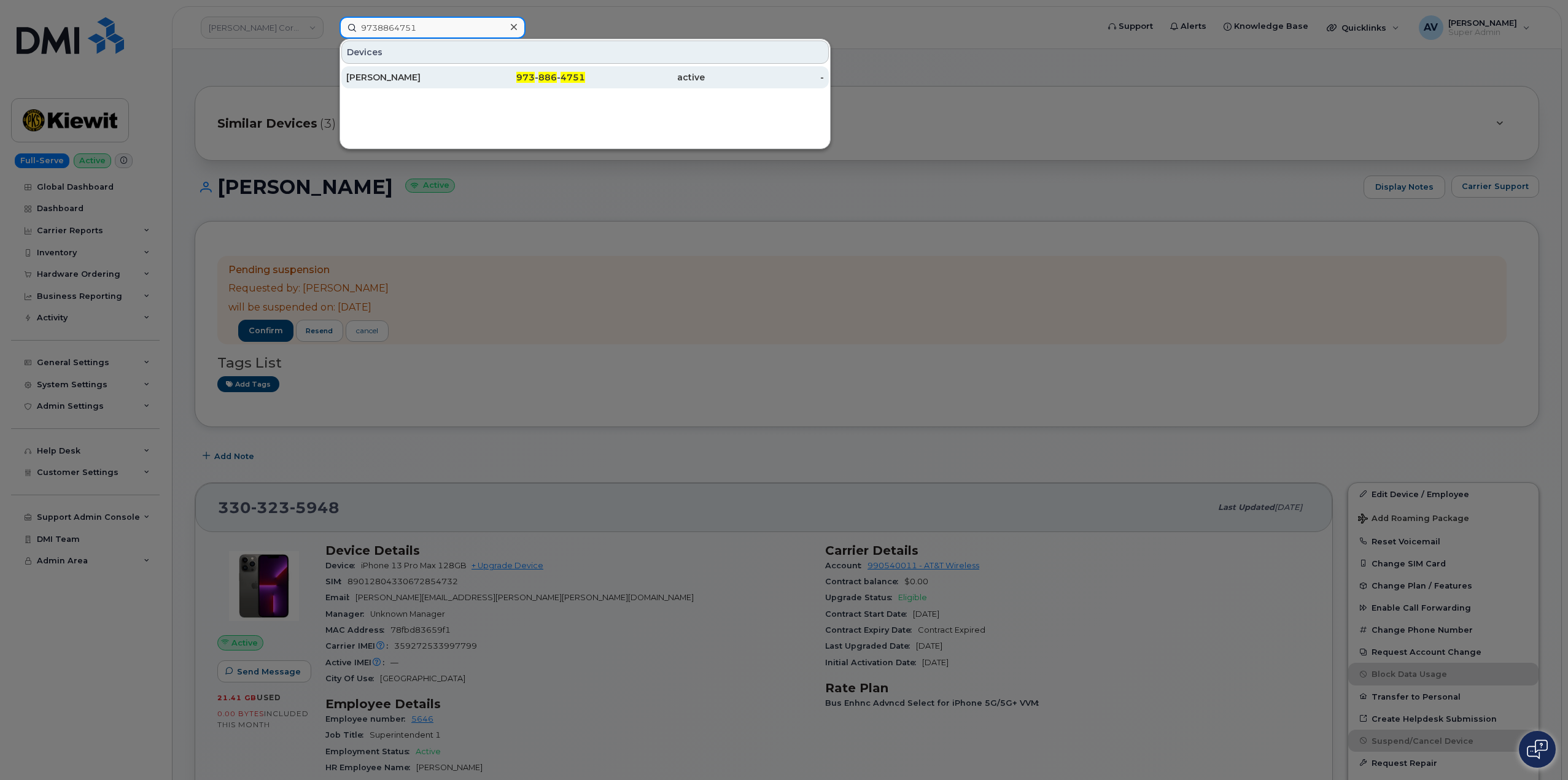
type input "9738864751"
click at [419, 79] on div "Ania Neil" at bounding box center [406, 77] width 120 height 12
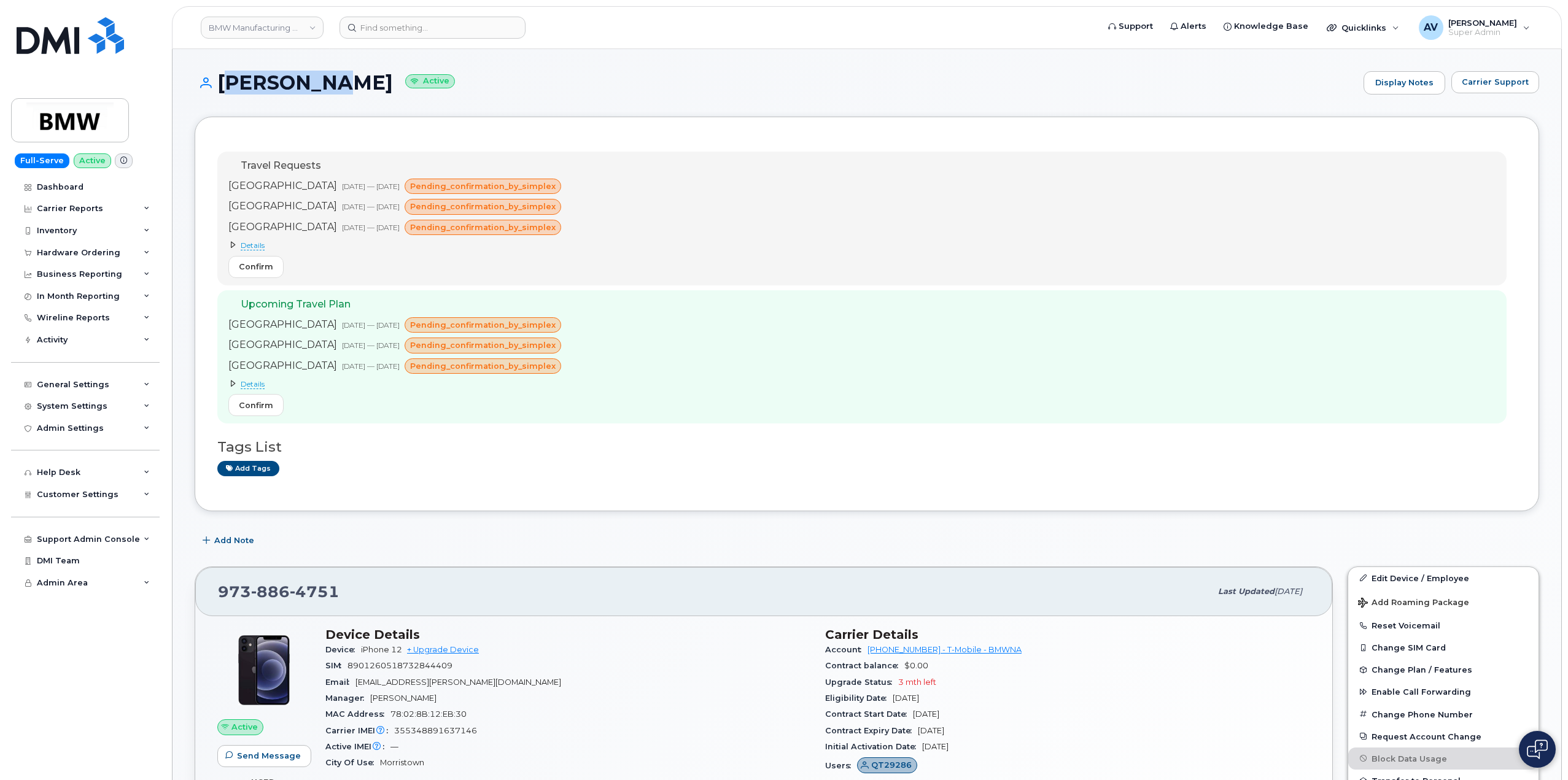
drag, startPoint x: 214, startPoint y: 87, endPoint x: 308, endPoint y: 92, distance: 94.1
click at [308, 92] on h1 "[PERSON_NAME] Active" at bounding box center [775, 83] width 1162 height 22
copy h1 "[PERSON_NAME]"
click at [432, 29] on input at bounding box center [432, 27] width 186 height 22
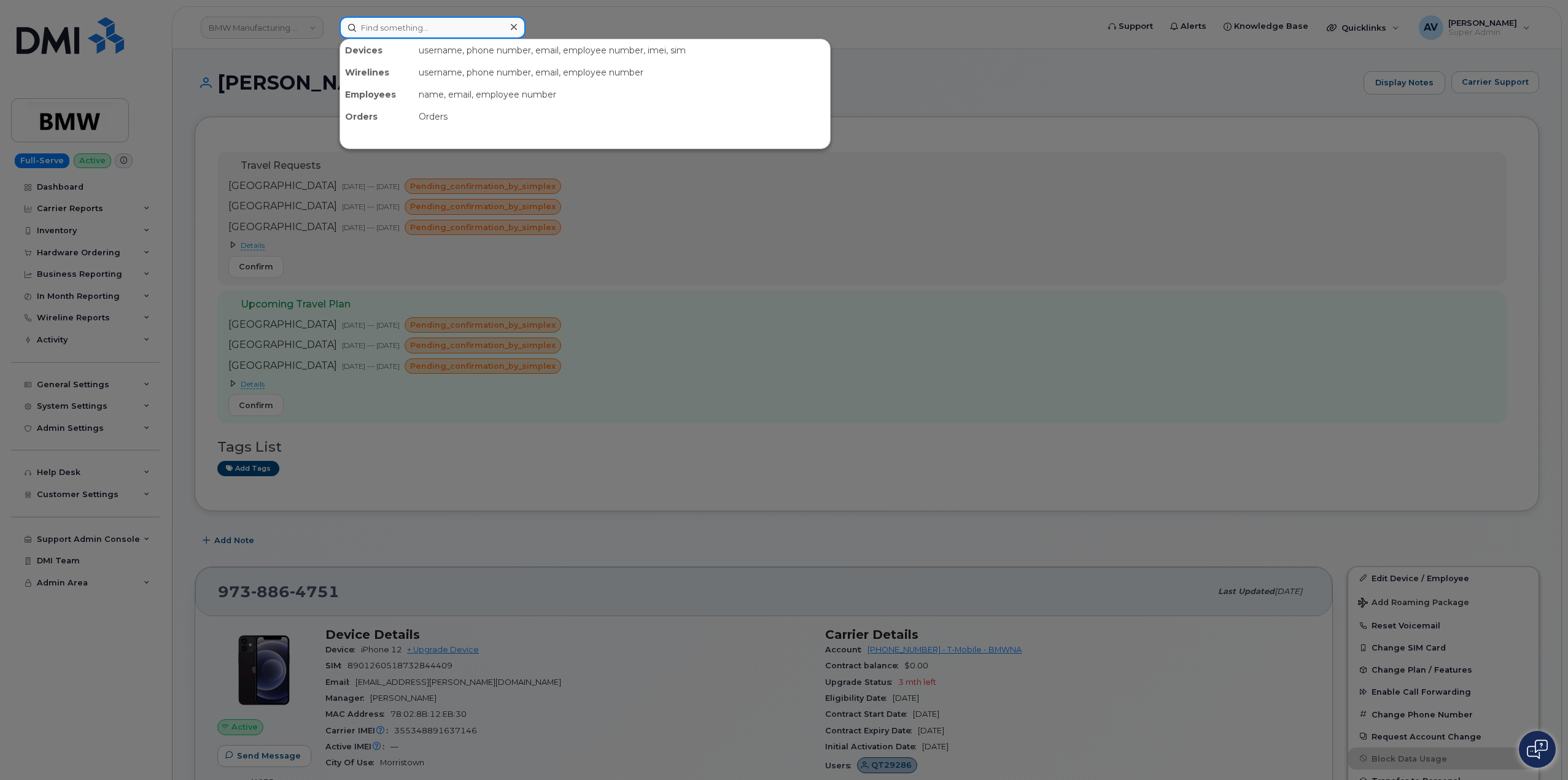
paste input "298025"
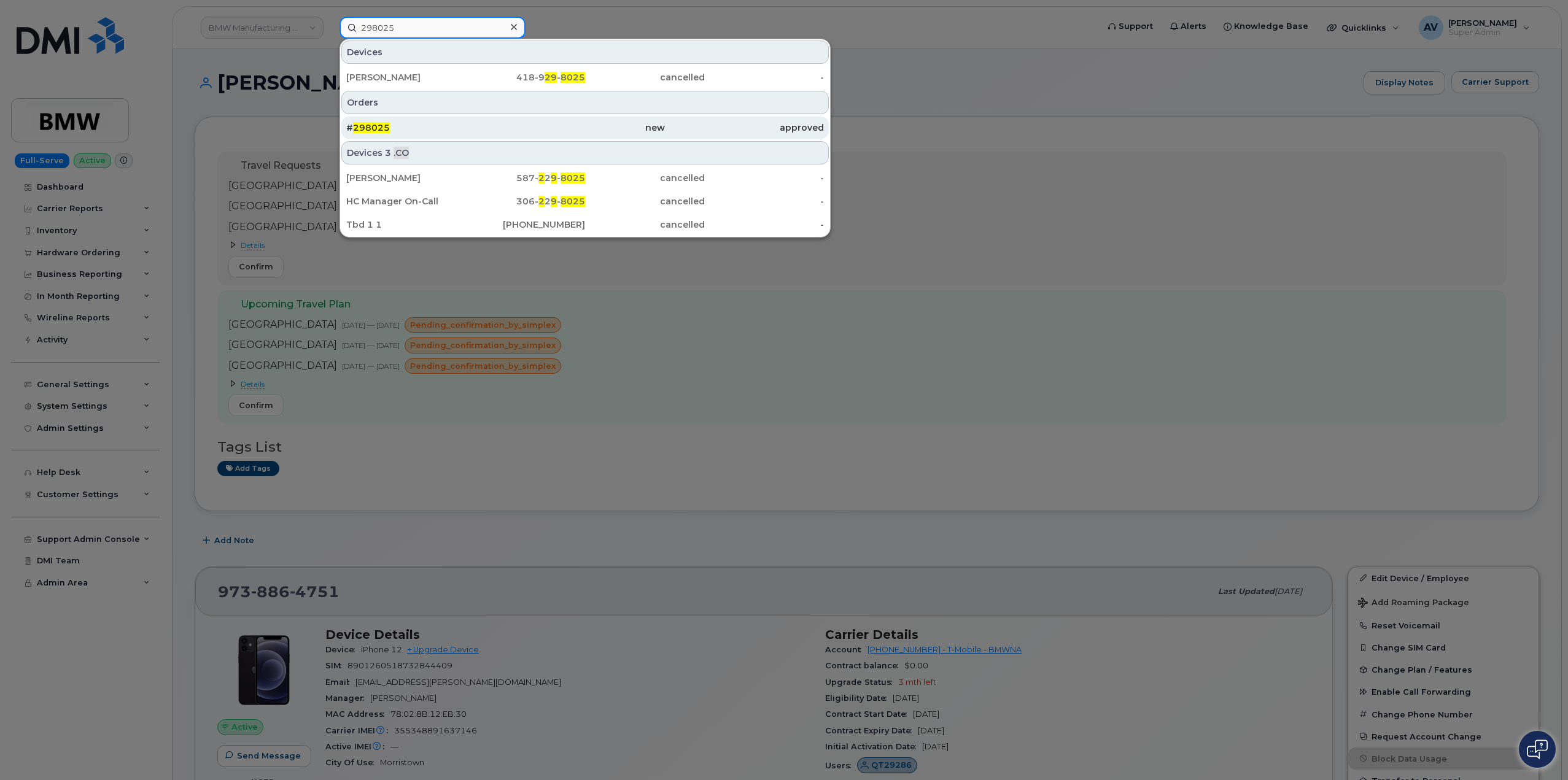
type input "298025"
click at [665, 120] on div "new" at bounding box center [744, 127] width 159 height 22
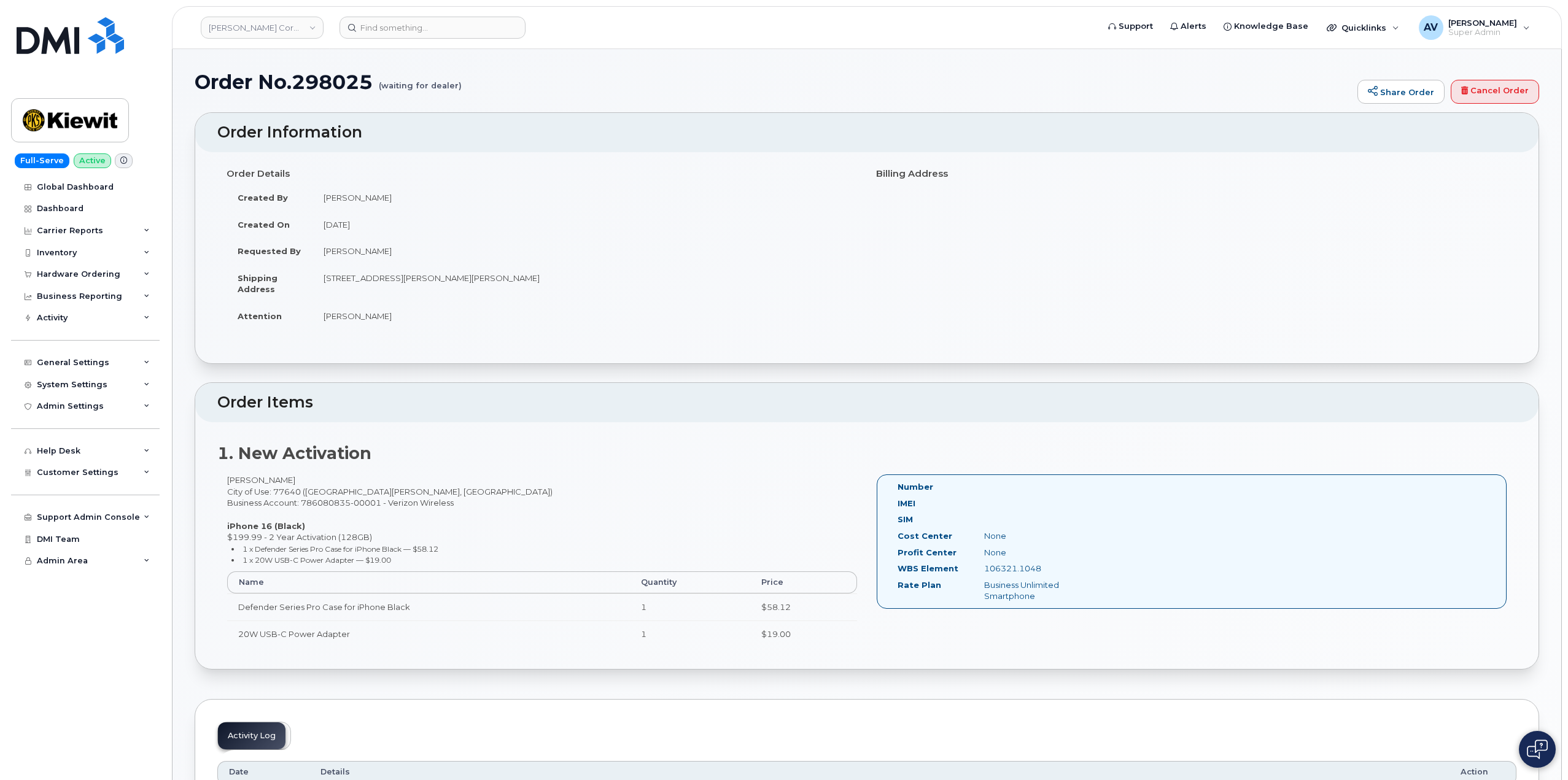
drag, startPoint x: 389, startPoint y: 199, endPoint x: 324, endPoint y: 200, distance: 65.0
click at [324, 200] on td "[PERSON_NAME]" at bounding box center [585, 198] width 545 height 27
drag, startPoint x: 357, startPoint y: 197, endPoint x: 568, endPoint y: 307, distance: 238.0
click at [568, 307] on td "[PERSON_NAME]" at bounding box center [585, 316] width 545 height 27
drag, startPoint x: 378, startPoint y: 317, endPoint x: 322, endPoint y: 320, distance: 56.1
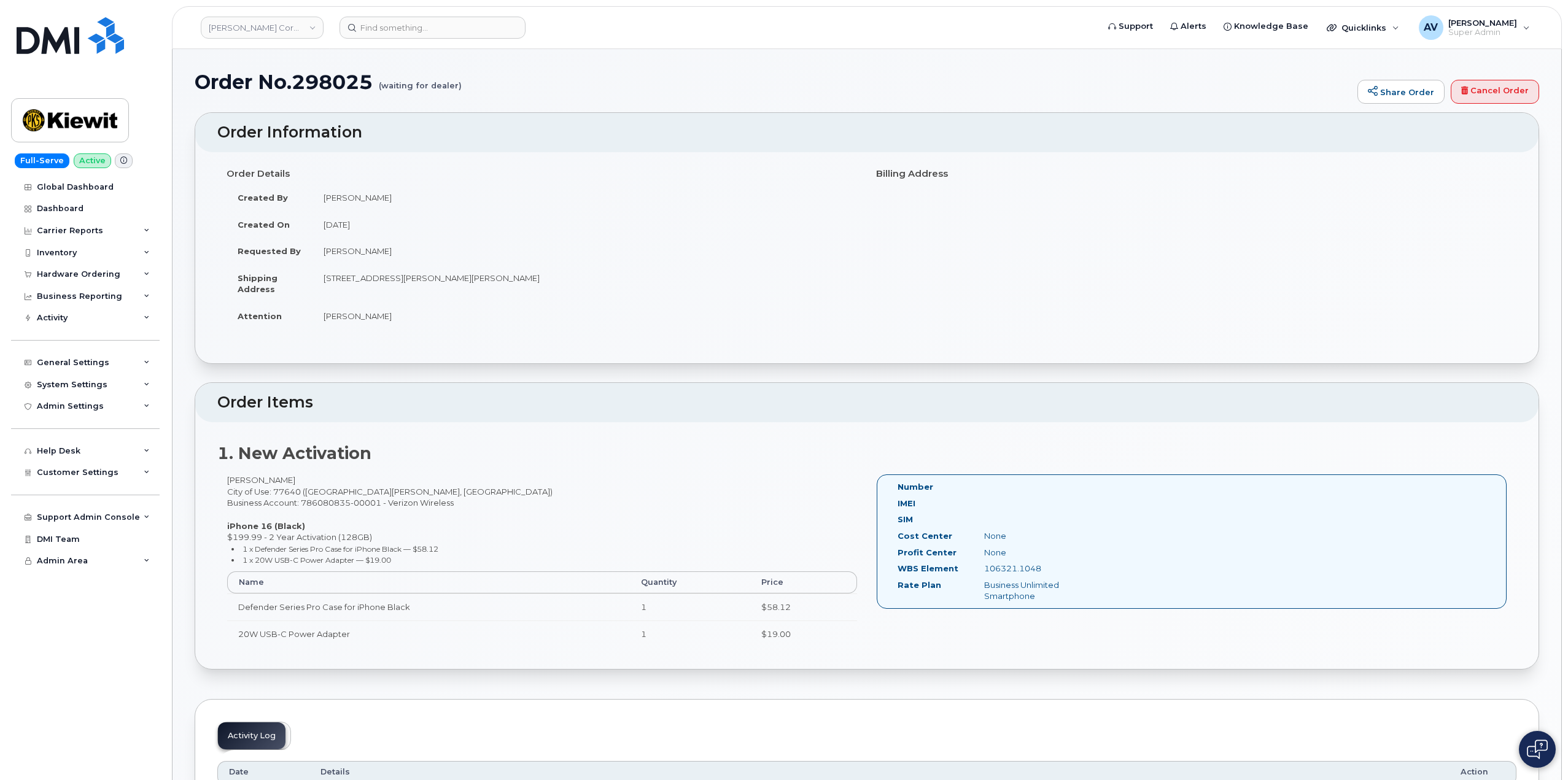
click at [322, 320] on td "Trevor Griffin" at bounding box center [585, 316] width 545 height 27
copy td "Trevor Griffin"
click at [397, 20] on input at bounding box center [432, 27] width 186 height 22
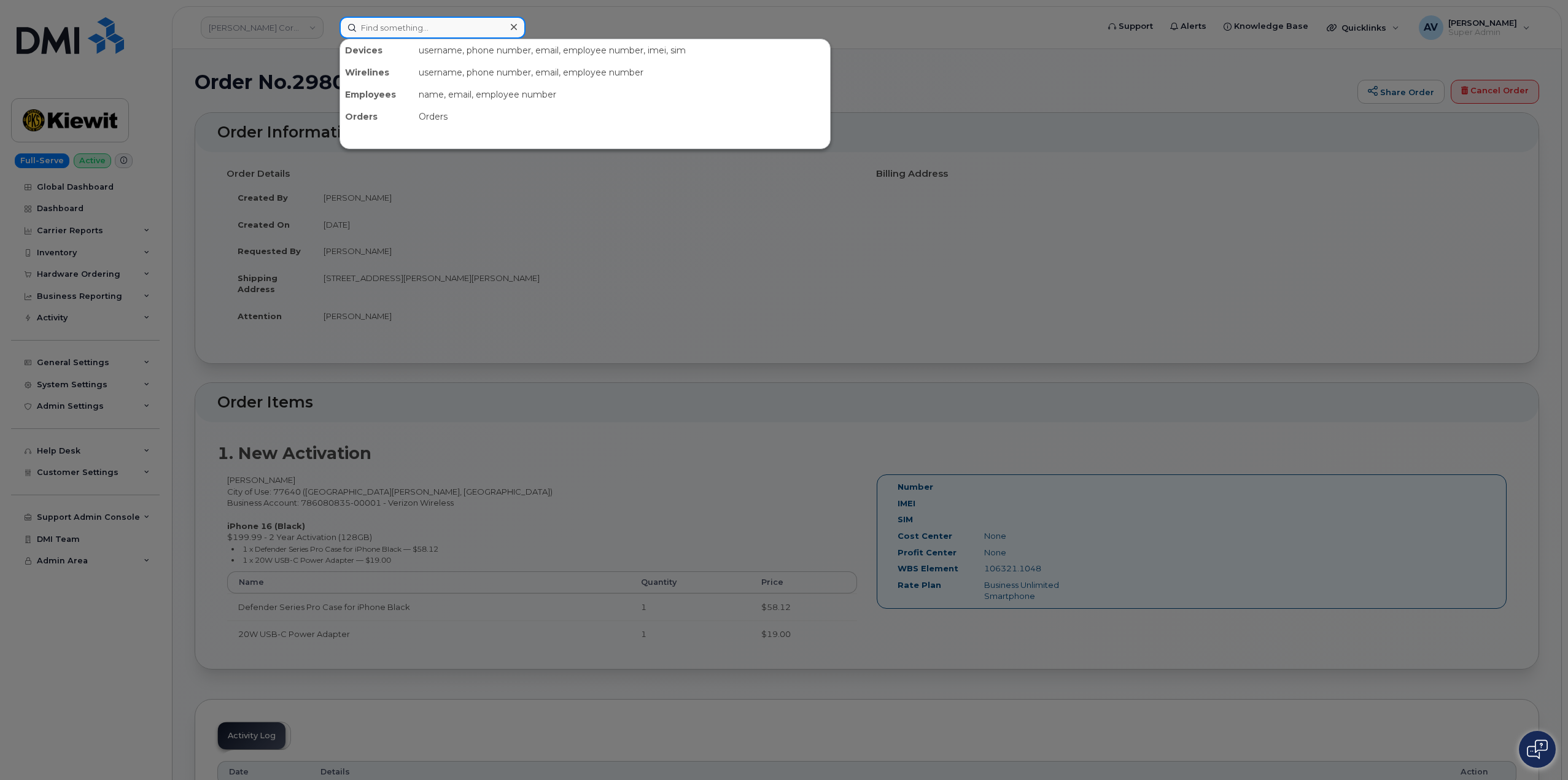
paste input "5158020078"
type input "5158020078"
